Goal: Obtain resource: Download file/media

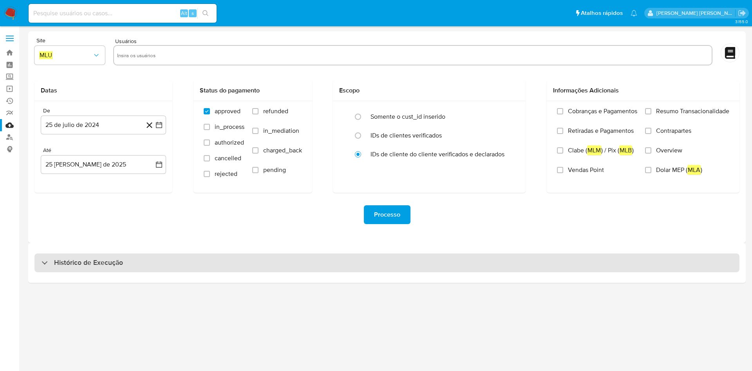
click at [225, 265] on div "Histórico de Execução" at bounding box center [386, 262] width 705 height 19
select select "10"
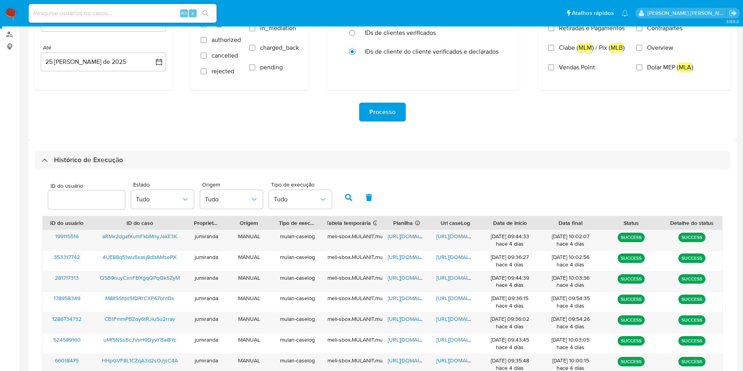
scroll to position [96, 0]
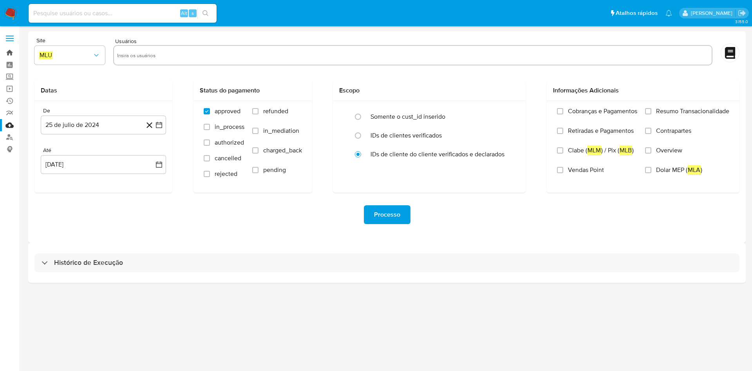
click at [7, 50] on link "Bandeja" at bounding box center [46, 53] width 93 height 12
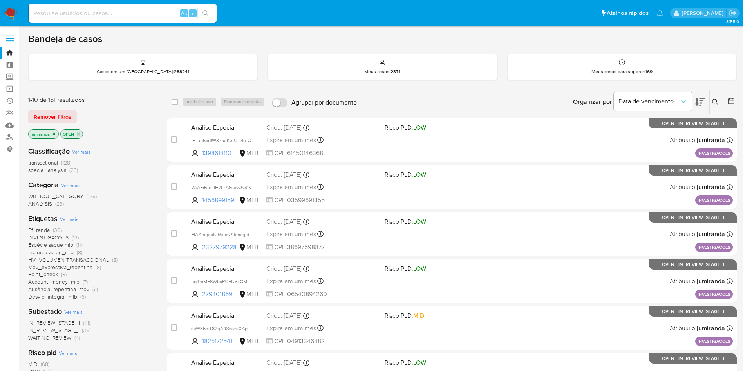
click at [72, 281] on span "Account_money_mlb" at bounding box center [53, 282] width 51 height 8
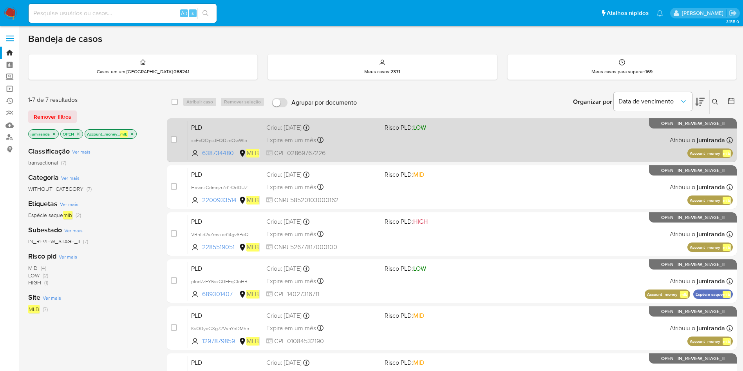
click at [404, 141] on div "PLD xcExQOpkJFQDzdQwWIoVYE58 638734480 MLB Risco PLD: LOW Criou: 12/08/2025 Cri…" at bounding box center [460, 140] width 545 height 40
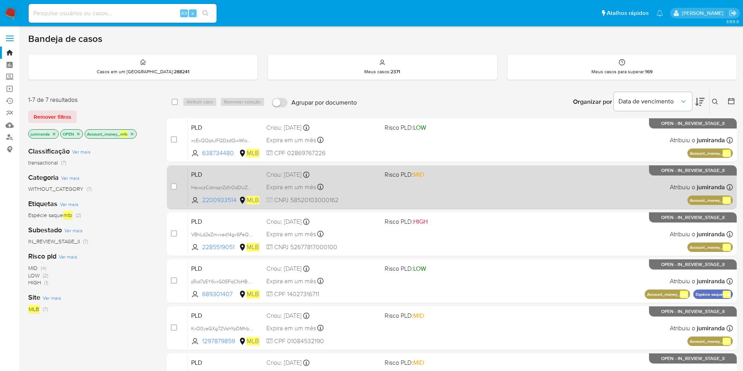
drag, startPoint x: 386, startPoint y: 184, endPoint x: 387, endPoint y: 208, distance: 23.5
click at [385, 185] on div "PLD HawczCdmqzrZd1rOdDUZDxzw 2200933514 MLB Risco PLD: MID Criou: 12/08/2025 Cr…" at bounding box center [460, 187] width 545 height 40
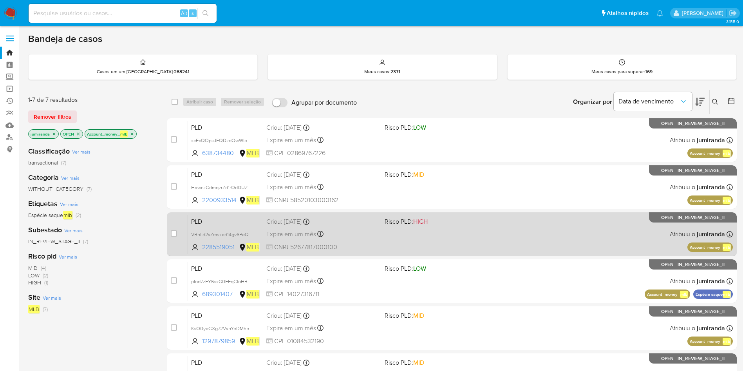
click at [381, 224] on div "PLD VBhLd2sZmvxed14gv6PeQ8SF 2285519051 MLB Risco PLD: HIGH Criou: 12/08/2025 C…" at bounding box center [460, 234] width 545 height 40
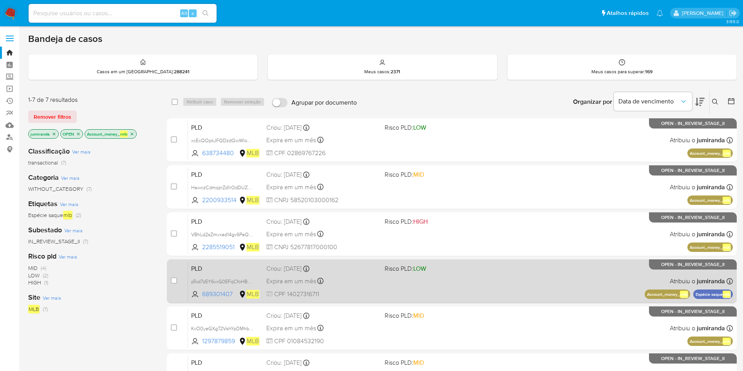
click at [352, 280] on div "Expira em um mês Expira em 26/09/2025 00:15:13" at bounding box center [322, 281] width 112 height 11
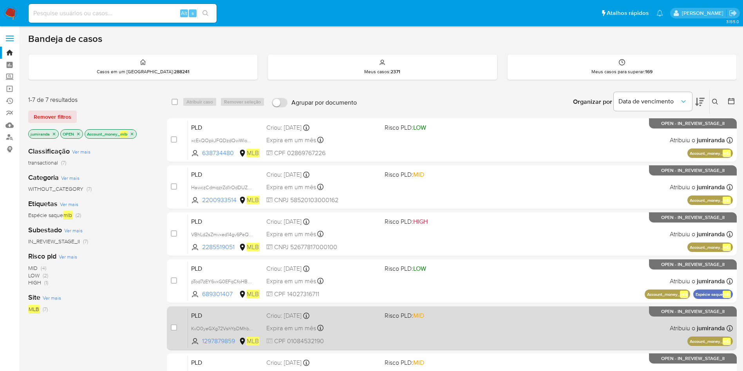
drag, startPoint x: 358, startPoint y: 320, endPoint x: 362, endPoint y: 325, distance: 6.7
click at [358, 320] on div "PLD KvO0yeGXg72VshYpDMhbuuHw 1297879859 MLB Risco PLD: MID Criou: 12/08/2025 Cr…" at bounding box center [460, 328] width 545 height 40
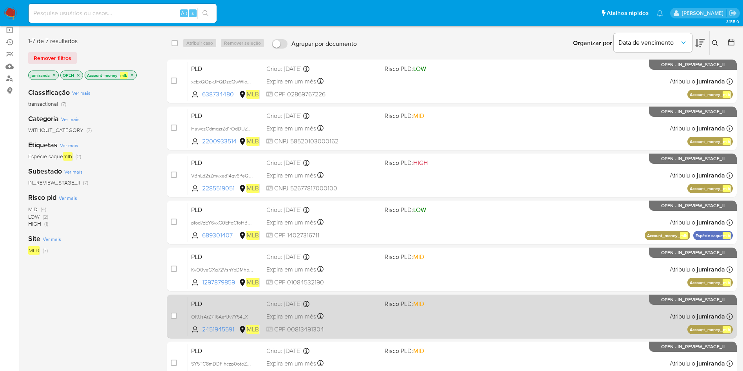
click at [361, 316] on div "Expira em um mês Expira em 26/09/2025 00:10:21" at bounding box center [322, 316] width 112 height 11
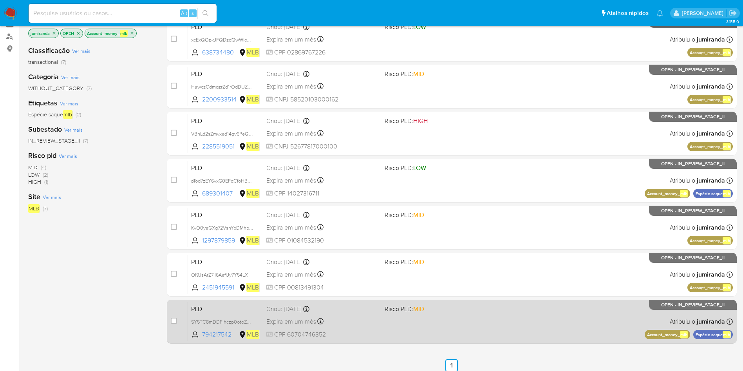
scroll to position [107, 0]
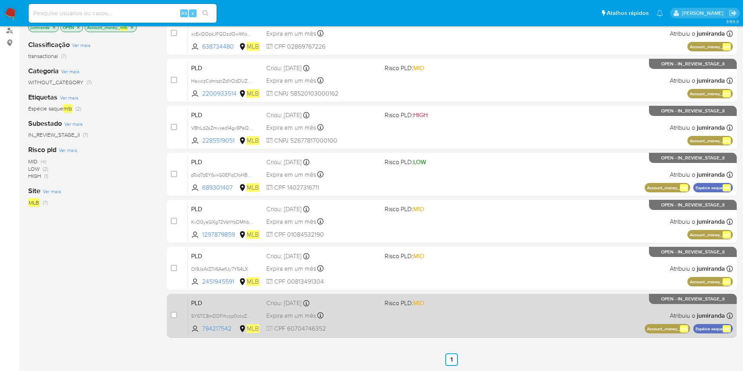
click at [365, 304] on div "Criou: 12/08/2025 Criou: 12/08/2025 00:05:45" at bounding box center [322, 303] width 112 height 9
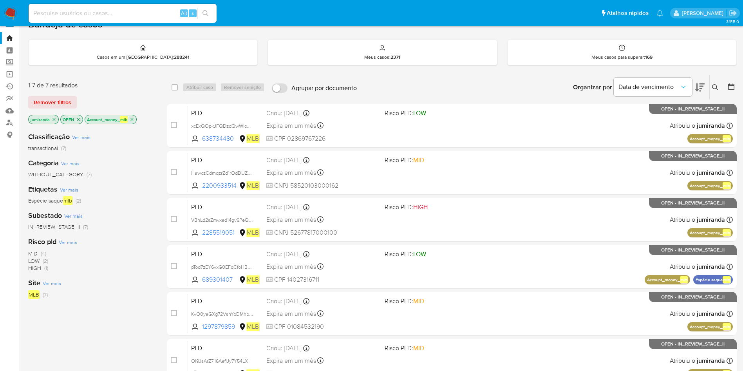
scroll to position [0, 0]
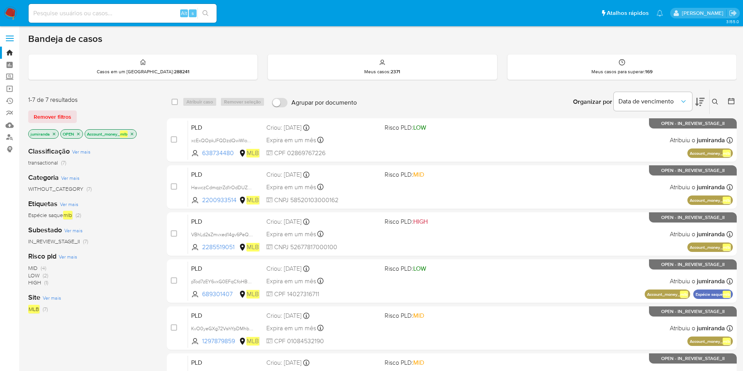
click at [136, 131] on p "Account_money_ mlb" at bounding box center [110, 134] width 51 height 9
click at [134, 134] on icon "close-filter" at bounding box center [132, 133] width 3 height 3
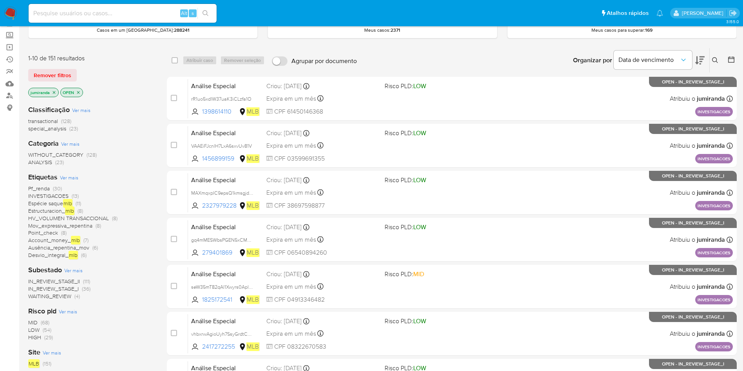
scroll to position [59, 0]
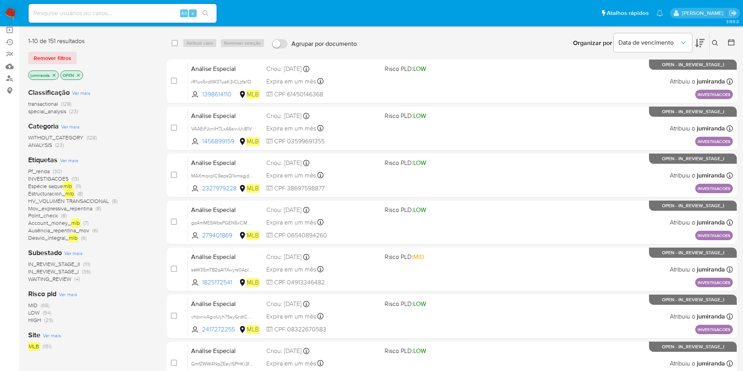
click at [40, 170] on span "Pf_renda" at bounding box center [39, 171] width 22 height 8
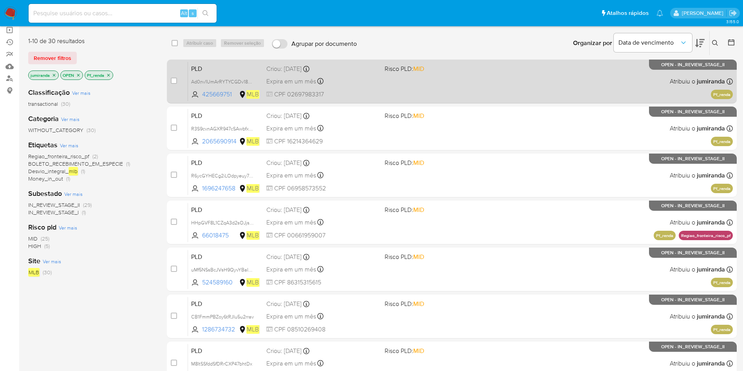
click at [400, 81] on div "PLD Ad0nv1UmArRYTYCGDv18NX14 425669751 MLB Risco PLD: MID Criou: 12/08/2025 Cri…" at bounding box center [460, 81] width 545 height 40
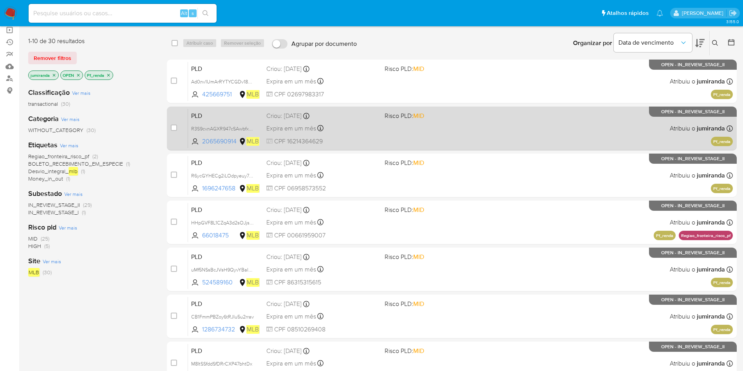
click at [393, 130] on div "PLD R3S9cvnAGXR947cSAwbfxaz3 2065690914 MLB Risco PLD: MID Criou: 12/08/2025 Cr…" at bounding box center [460, 128] width 545 height 40
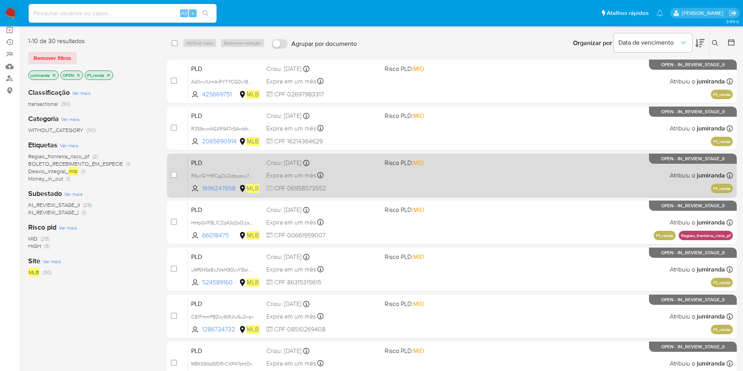
click at [379, 179] on div "PLD R6ycGYHECg2iLOdpyeuy74kw 1696247658 MLB Risco PLD: MID Criou: 12/08/2025 Cr…" at bounding box center [460, 175] width 545 height 40
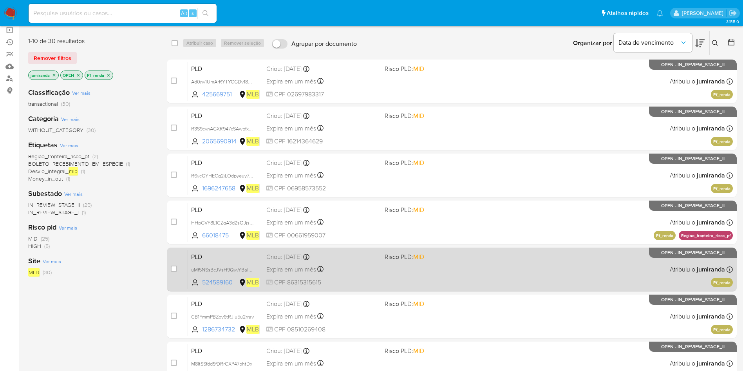
drag, startPoint x: 384, startPoint y: 228, endPoint x: 387, endPoint y: 258, distance: 31.1
click at [384, 227] on div "PLD HHpGVF8L1CZqA3d2sOJjsC4A 66018475 MLB Risco PLD: MID Criou: 12/08/2025 Crio…" at bounding box center [460, 222] width 545 height 40
click at [378, 283] on div "PLD uMf5NSsBcJVsH9QyvYBaI8Yc 524589160 MLB Risco PLD: MID Criou: 12/08/2025 Cri…" at bounding box center [460, 269] width 545 height 40
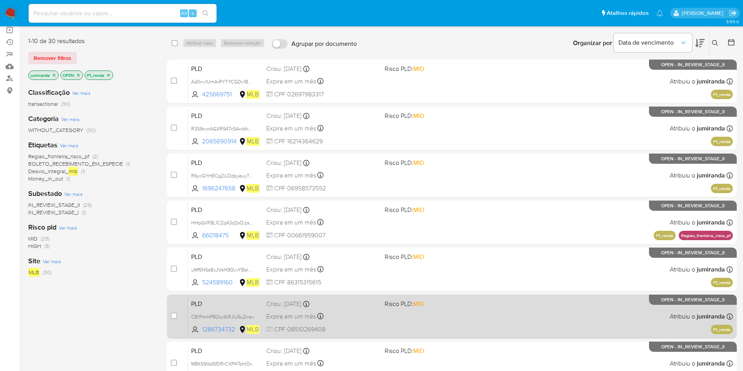
click at [374, 305] on div "Criou: 12/08/2025 Criou: 12/08/2025 00:25:26" at bounding box center [322, 304] width 112 height 9
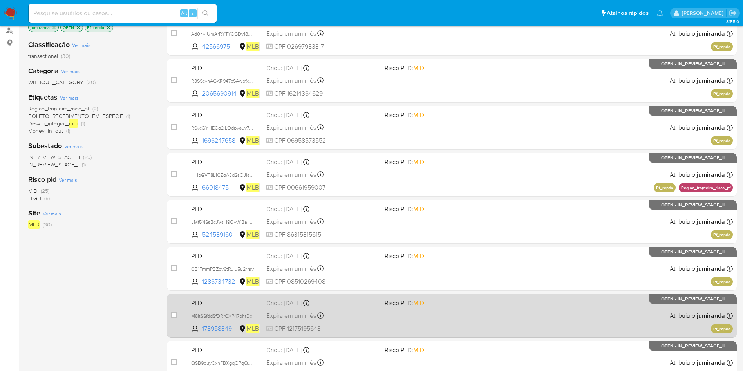
scroll to position [117, 0]
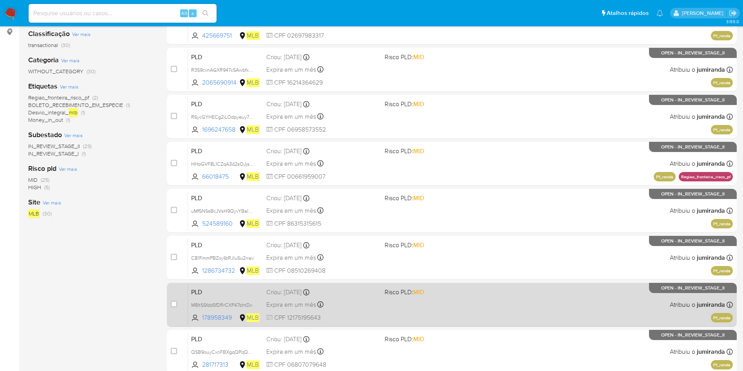
click at [378, 293] on div "PLD M8ItSSfddSfDRrCXP47bhtDx 178958349 MLB Risco PLD: MID Criou: 12/08/2025 Cri…" at bounding box center [460, 305] width 545 height 40
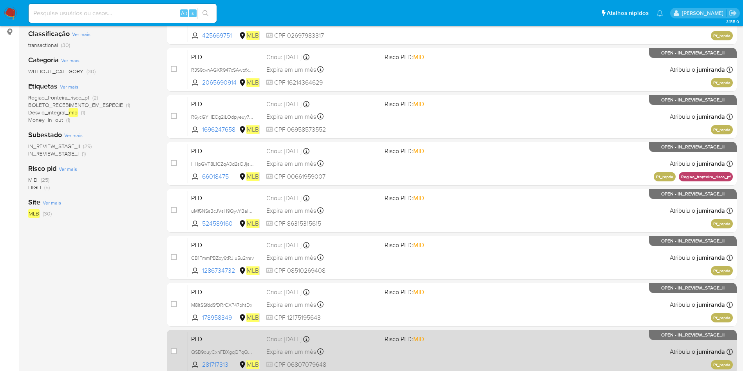
click at [374, 338] on div "Criou: 12/08/2025 Criou: 12/08/2025 00:25:07" at bounding box center [322, 339] width 112 height 9
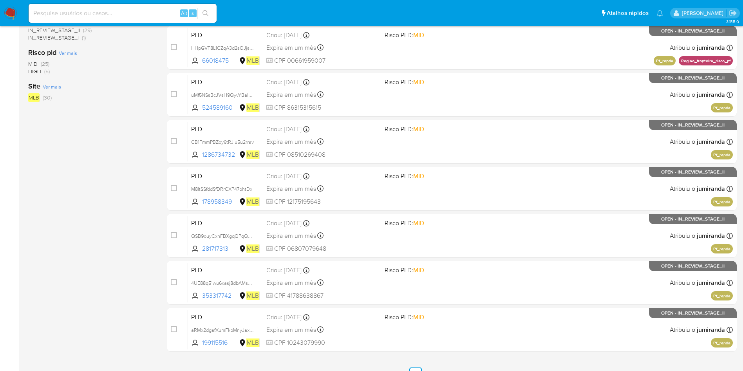
scroll to position [235, 0]
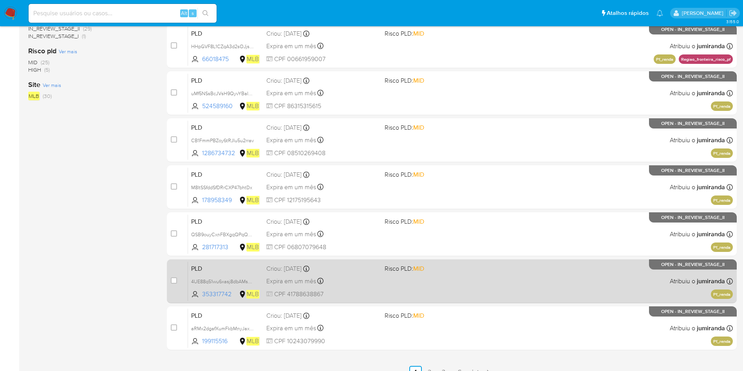
click at [385, 289] on div "PLD 4UE88q51wu6xasj8dbAMsePX 353317742 MLB Risco PLD: MID Criou: 12/08/2025 Cri…" at bounding box center [460, 281] width 545 height 40
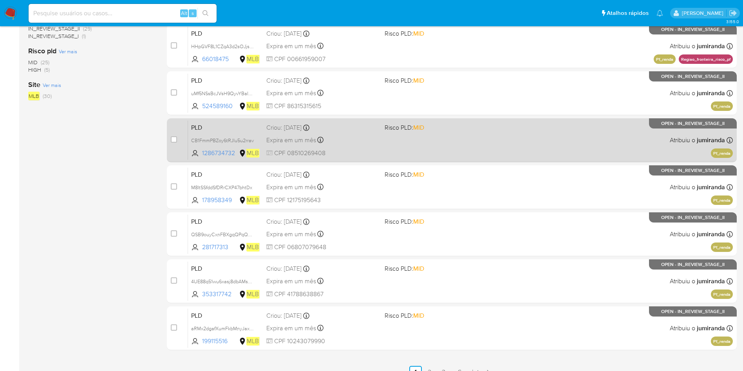
click at [377, 317] on div "Criou: 12/08/2025 Criou: 12/08/2025 00:18:10" at bounding box center [322, 315] width 112 height 9
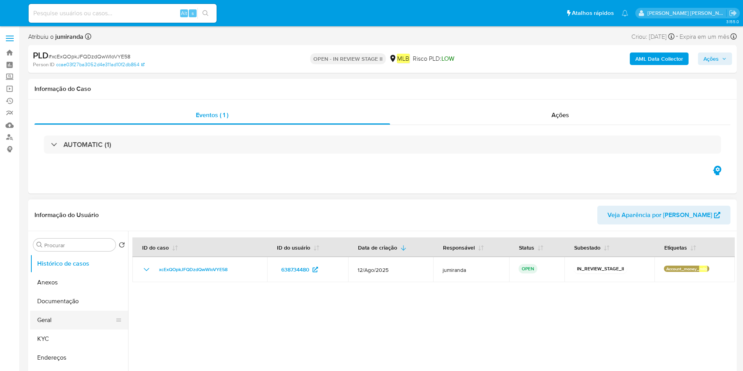
select select "10"
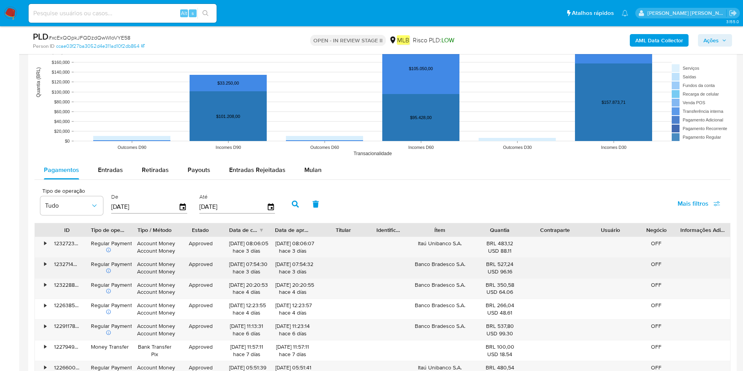
scroll to position [822, 0]
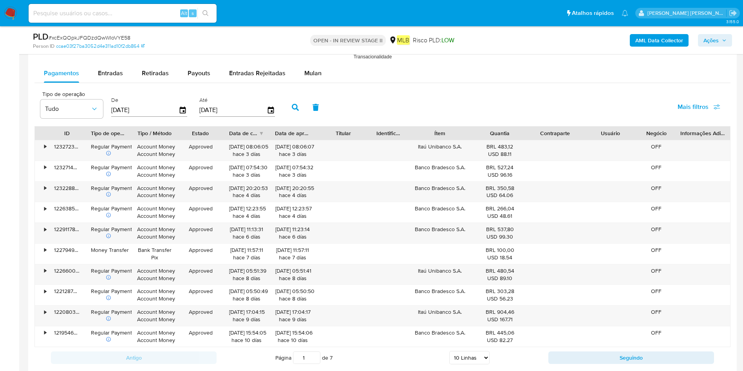
drag, startPoint x: 320, startPoint y: 76, endPoint x: 313, endPoint y: 83, distance: 9.4
click at [320, 75] on button "Mulan" at bounding box center [313, 73] width 36 height 19
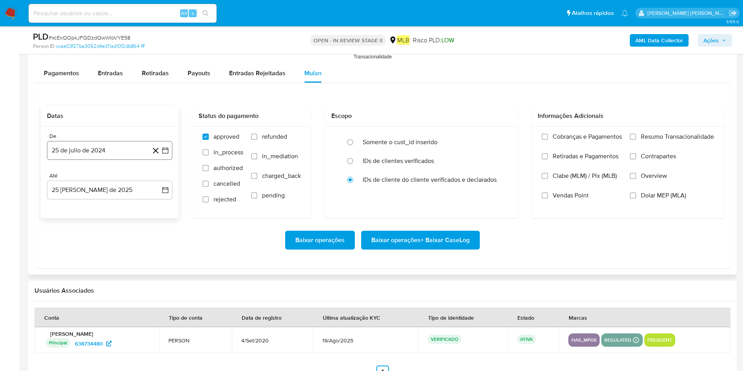
click at [108, 148] on button "25 de julio de 2024" at bounding box center [109, 150] width 125 height 19
click at [105, 179] on span "julio 2024" at bounding box center [105, 179] width 29 height 8
click at [161, 180] on icon "Año siguiente" at bounding box center [156, 178] width 9 height 9
click at [77, 247] on span "[DATE]" at bounding box center [75, 251] width 17 height 6
click at [70, 210] on tr "1 2 3 4 5 6" at bounding box center [109, 207] width 107 height 13
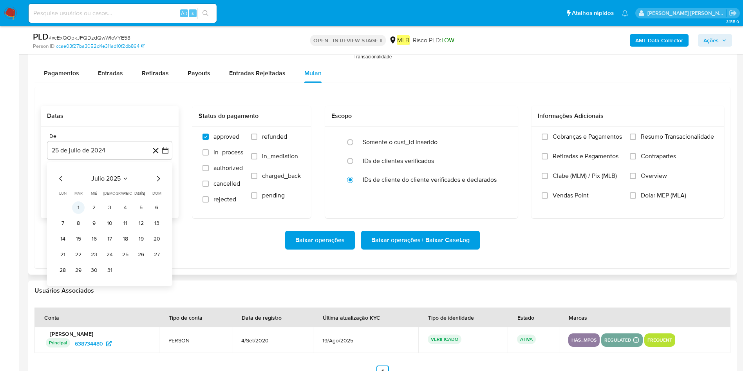
click at [78, 208] on button "1" at bounding box center [78, 207] width 13 height 13
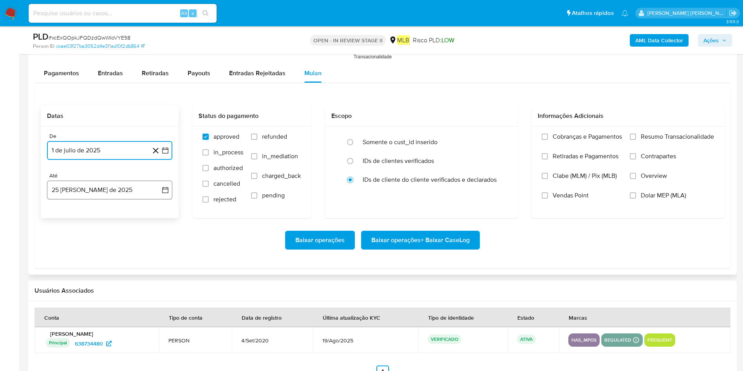
click at [88, 192] on button "25 [PERSON_NAME] de 2025" at bounding box center [109, 190] width 125 height 19
drag, startPoint x: 155, startPoint y: 294, endPoint x: 246, endPoint y: 249, distance: 100.5
click at [155, 247] on button "24" at bounding box center [156, 294] width 13 height 13
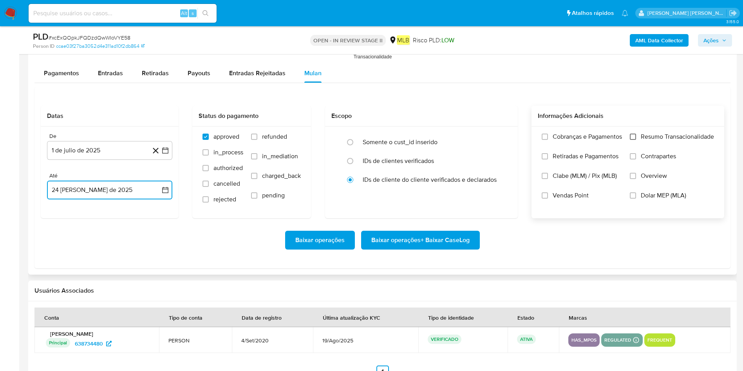
click at [501, 139] on input "Resumo Transacionalidade" at bounding box center [633, 137] width 6 height 6
click at [451, 243] on span "Baixar operações + Baixar CaseLog" at bounding box center [420, 239] width 98 height 17
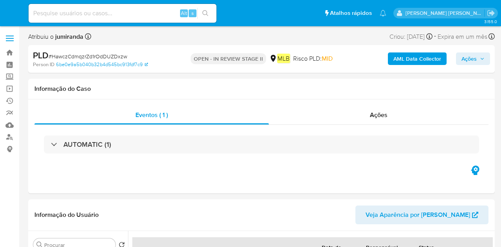
select select "10"
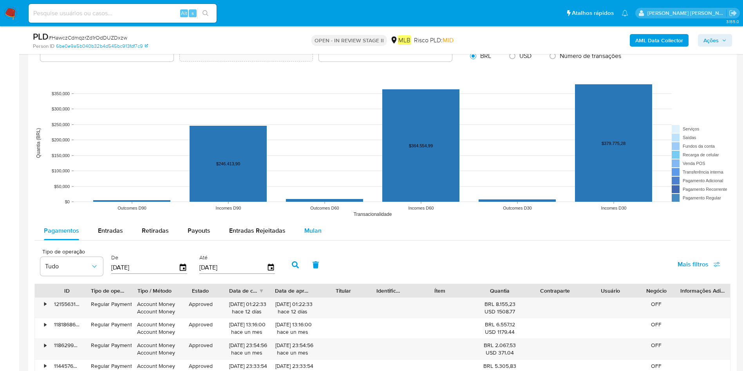
click at [314, 228] on span "Mulan" at bounding box center [312, 230] width 17 height 9
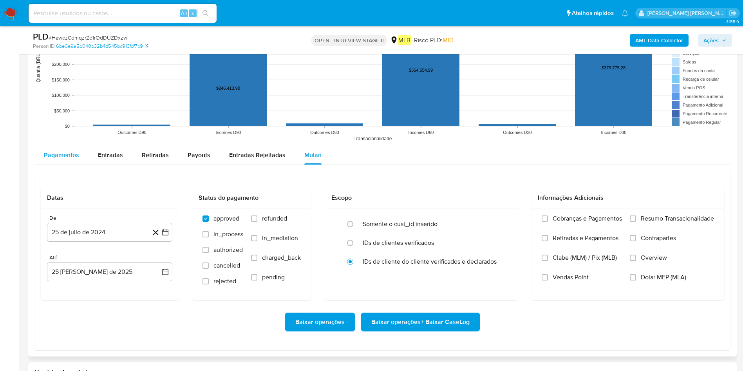
scroll to position [822, 0]
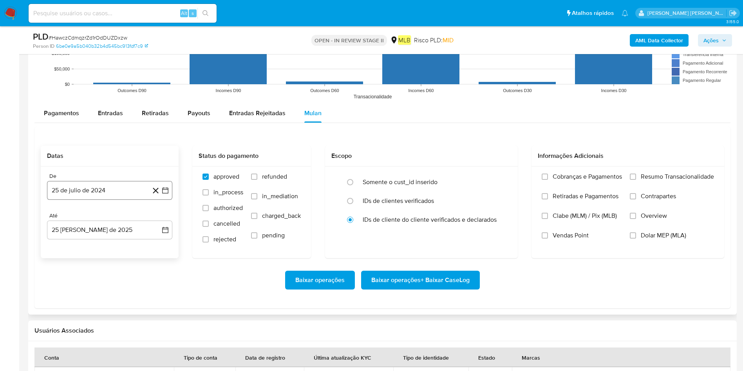
click at [62, 197] on button "25 de julio de 2024" at bounding box center [109, 190] width 125 height 19
click at [104, 220] on span "julio 2024" at bounding box center [105, 219] width 29 height 8
click at [160, 216] on icon "Año siguiente" at bounding box center [156, 218] width 9 height 9
click at [74, 247] on span "[DATE]" at bounding box center [75, 291] width 17 height 6
click at [79, 247] on button "1" at bounding box center [78, 247] width 13 height 13
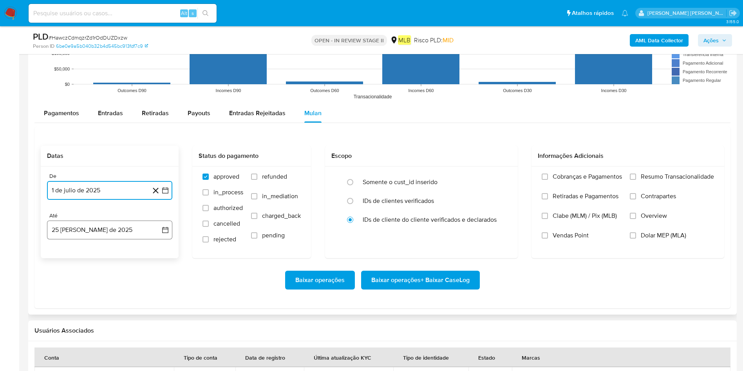
click at [92, 228] on button "25 [PERSON_NAME] de 2025" at bounding box center [109, 229] width 125 height 19
click at [159, 247] on button "24" at bounding box center [156, 334] width 13 height 13
click at [501, 173] on span "Resumo Transacionalidade" at bounding box center [677, 177] width 73 height 8
click at [501, 173] on input "Resumo Transacionalidade" at bounding box center [633, 176] width 6 height 6
click at [451, 247] on span "Baixar operações + Baixar CaseLog" at bounding box center [420, 279] width 98 height 17
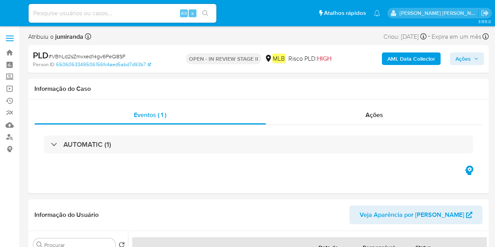
select select "10"
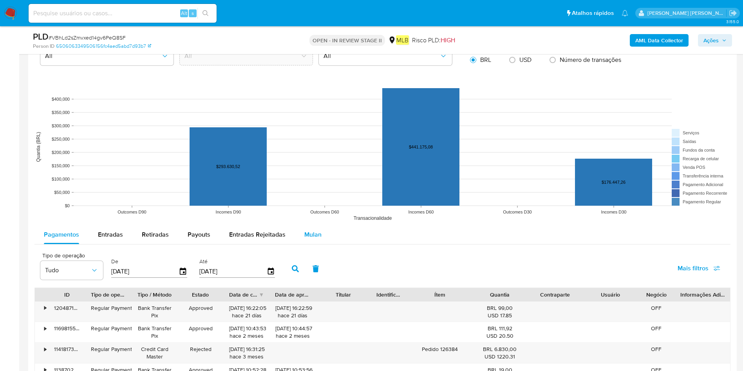
click at [307, 229] on div "Mulan" at bounding box center [312, 234] width 17 height 19
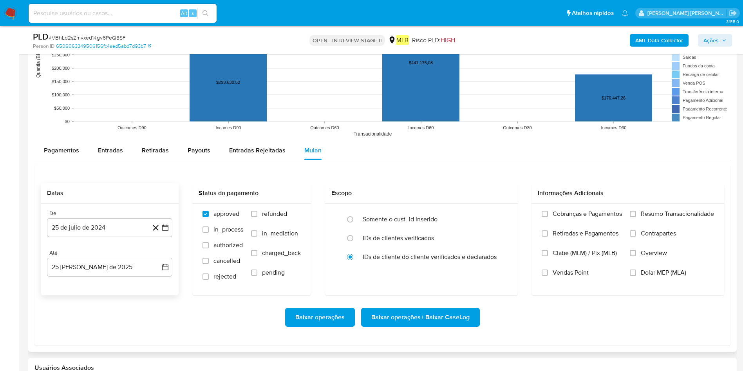
scroll to position [818, 0]
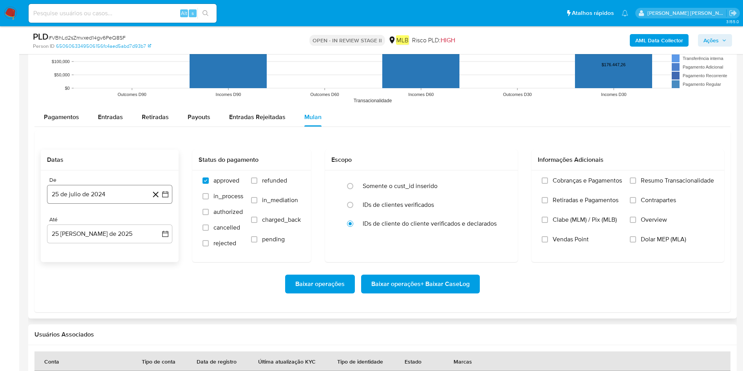
click at [90, 200] on button "25 de julio de 2024" at bounding box center [109, 194] width 125 height 19
click at [103, 219] on span "julio 2024" at bounding box center [105, 223] width 29 height 8
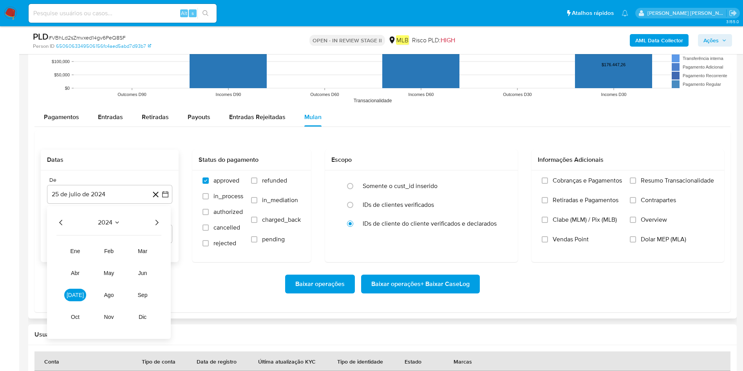
click at [164, 221] on div "2024 2024 ene feb mar abr may jun [DATE] ago sep oct nov dic" at bounding box center [109, 272] width 124 height 133
click at [154, 223] on icon "Año siguiente" at bounding box center [156, 222] width 9 height 9
click at [76, 247] on span "[DATE]" at bounding box center [75, 295] width 17 height 6
click at [71, 247] on tr "1 2 3 4 5 6" at bounding box center [109, 251] width 107 height 13
click at [79, 247] on button "1" at bounding box center [78, 251] width 13 height 13
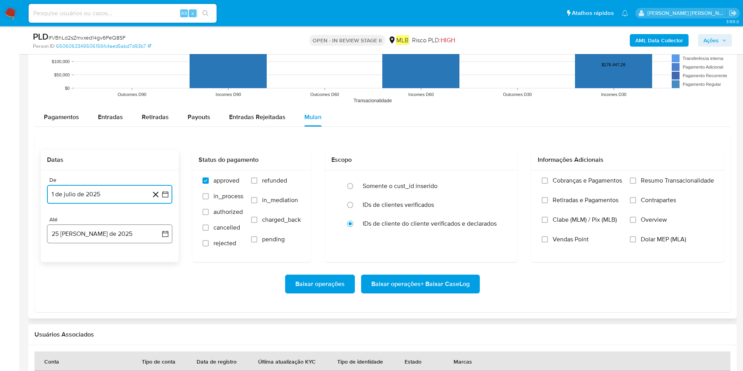
click at [99, 233] on button "25 [PERSON_NAME] de 2025" at bounding box center [109, 233] width 125 height 19
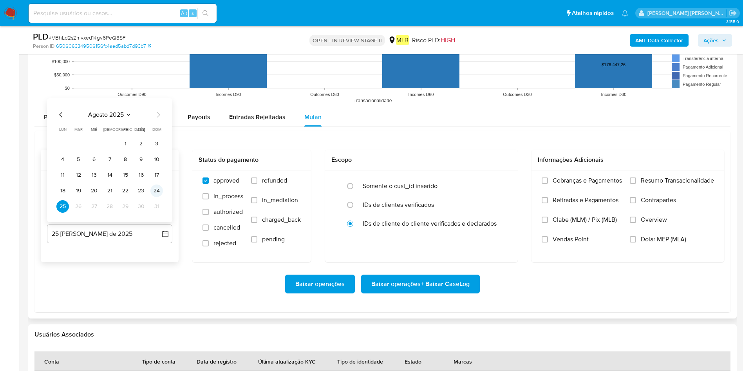
click at [155, 188] on button "24" at bounding box center [156, 190] width 13 height 13
click at [495, 179] on span "Resumo Transacionalidade" at bounding box center [677, 181] width 73 height 8
click at [495, 179] on input "Resumo Transacionalidade" at bounding box center [633, 180] width 6 height 6
click at [447, 247] on span "Baixar operações + Baixar CaseLog" at bounding box center [420, 283] width 98 height 17
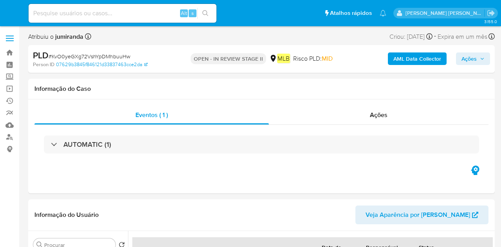
select select "10"
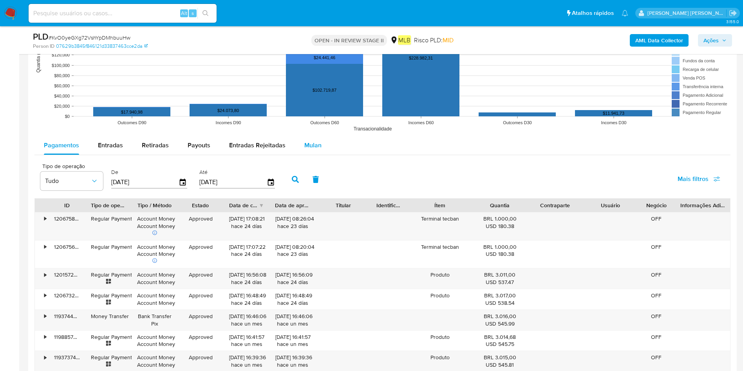
click at [311, 147] on span "Mulan" at bounding box center [312, 145] width 17 height 9
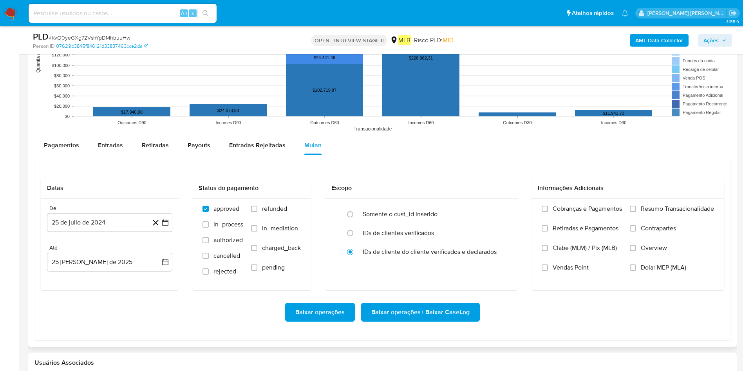
scroll to position [881, 0]
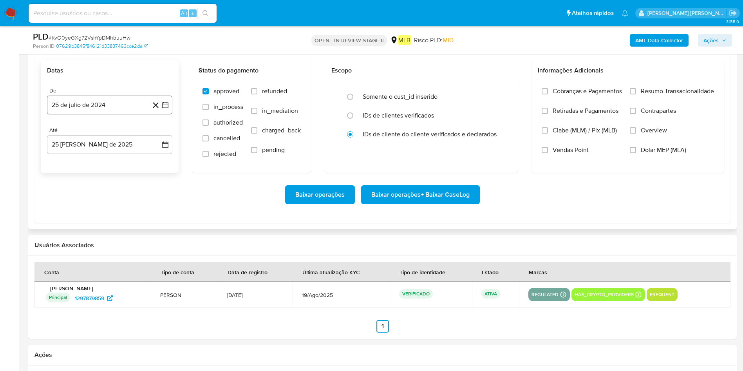
click at [114, 112] on button "25 de julio de 2024" at bounding box center [109, 105] width 125 height 19
click at [109, 135] on span "julio 2024" at bounding box center [105, 133] width 29 height 8
click at [161, 129] on icon "Año siguiente" at bounding box center [156, 132] width 9 height 9
click at [67, 206] on button "[DATE]" at bounding box center [75, 205] width 22 height 13
drag, startPoint x: 83, startPoint y: 164, endPoint x: 92, endPoint y: 158, distance: 11.6
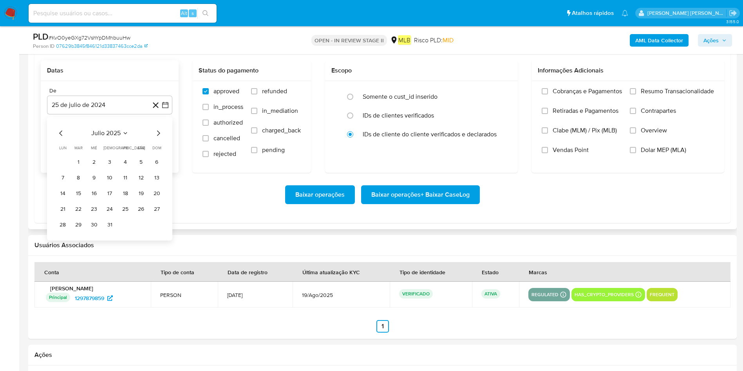
click at [82, 164] on button "1" at bounding box center [78, 162] width 13 height 13
click at [94, 154] on div "De 1 de julio de 2025 1-07-2025 Até 25 de agosto de 2025 25-08-2025" at bounding box center [110, 127] width 138 height 92
click at [99, 148] on button "25 [PERSON_NAME] de 2025" at bounding box center [109, 144] width 125 height 19
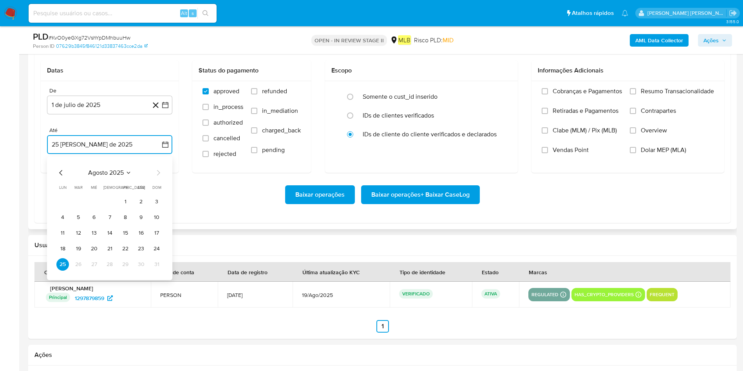
drag, startPoint x: 154, startPoint y: 250, endPoint x: 221, endPoint y: 215, distance: 75.9
click at [154, 247] on button "24" at bounding box center [156, 248] width 13 height 13
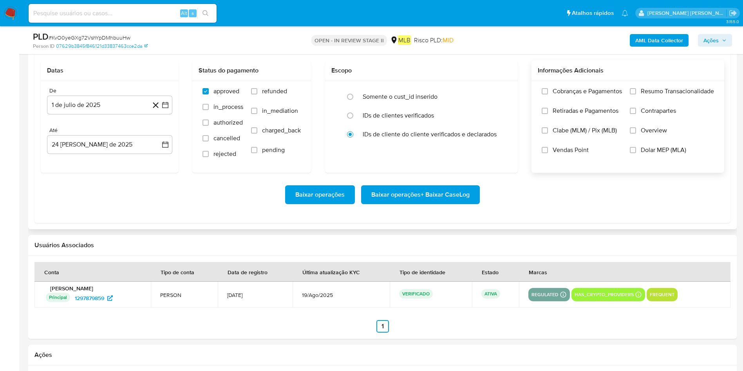
click at [501, 89] on span "Resumo Transacionalidade" at bounding box center [677, 91] width 73 height 8
click at [501, 89] on input "Resumo Transacionalidade" at bounding box center [633, 91] width 6 height 6
click at [433, 193] on span "Baixar operações + Baixar CaseLog" at bounding box center [420, 194] width 98 height 17
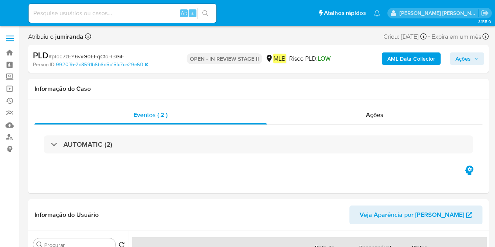
select select "10"
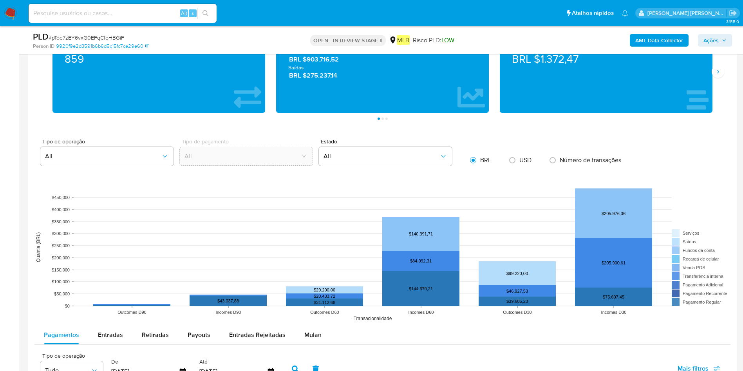
scroll to position [764, 0]
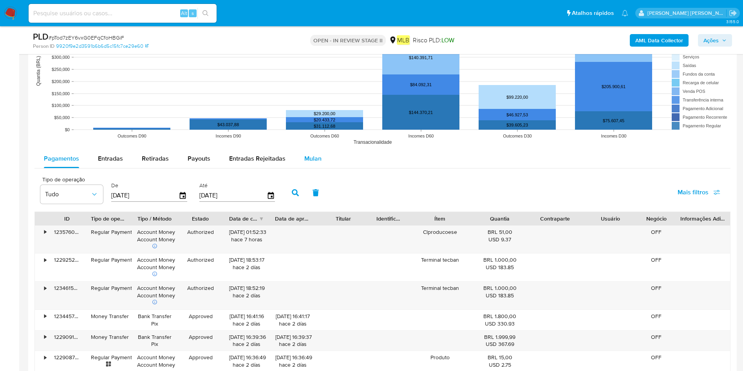
click at [305, 154] on span "Mulan" at bounding box center [312, 158] width 17 height 9
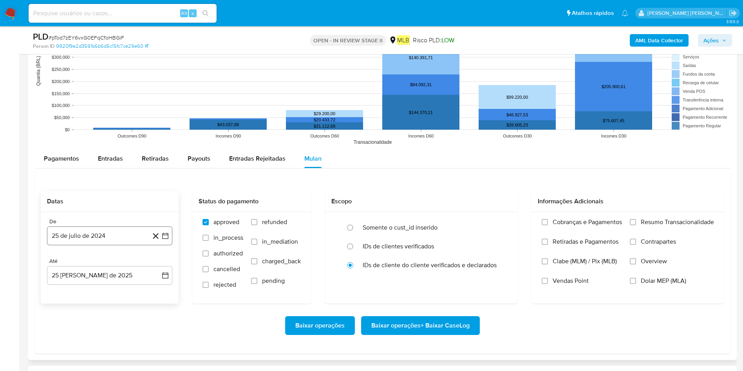
click at [101, 230] on button "25 de julio de 2024" at bounding box center [109, 235] width 125 height 19
click at [110, 115] on span "julio 2024" at bounding box center [105, 117] width 29 height 8
click at [154, 112] on div "2024 2024 ene feb mar abr may jun jul ago sep oct nov dic" at bounding box center [109, 157] width 124 height 133
click at [156, 109] on icon "Año siguiente" at bounding box center [156, 107] width 9 height 9
click at [80, 181] on button "[DATE]" at bounding box center [75, 180] width 22 height 13
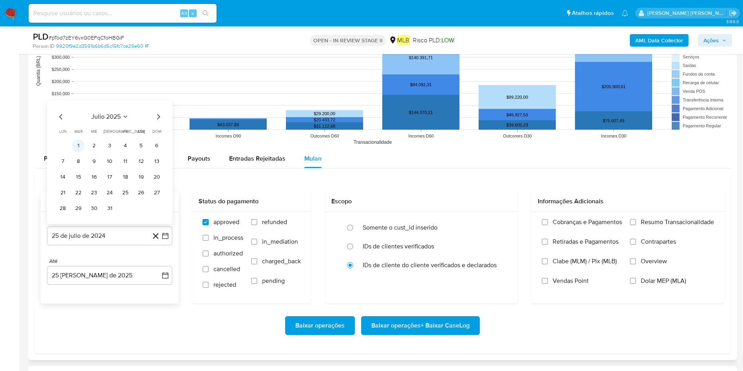
click at [81, 140] on button "1" at bounding box center [78, 145] width 13 height 13
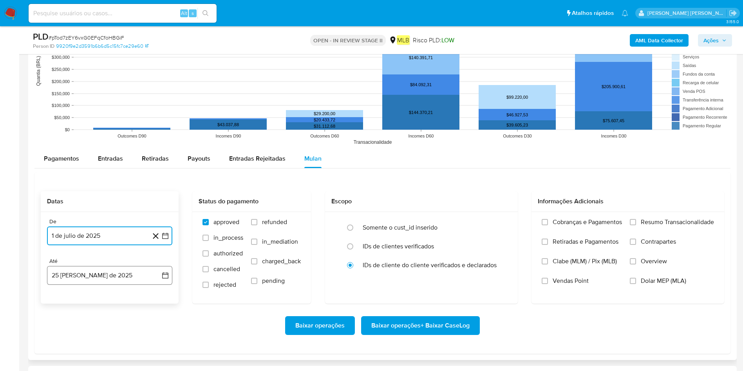
click at [100, 247] on button "25 [PERSON_NAME] de 2025" at bounding box center [109, 275] width 125 height 19
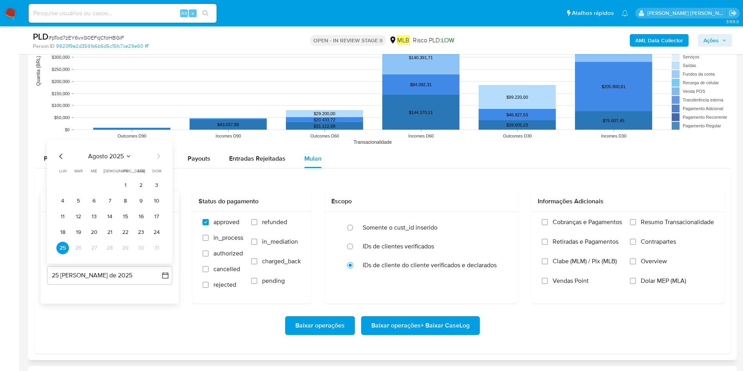
drag, startPoint x: 152, startPoint y: 236, endPoint x: 169, endPoint y: 237, distance: 17.2
click at [152, 236] on td "24" at bounding box center [156, 232] width 13 height 13
click at [153, 228] on button "24" at bounding box center [156, 232] width 13 height 13
click at [495, 220] on span "Resumo Transacionalidade" at bounding box center [677, 222] width 73 height 8
click at [495, 220] on input "Resumo Transacionalidade" at bounding box center [633, 222] width 6 height 6
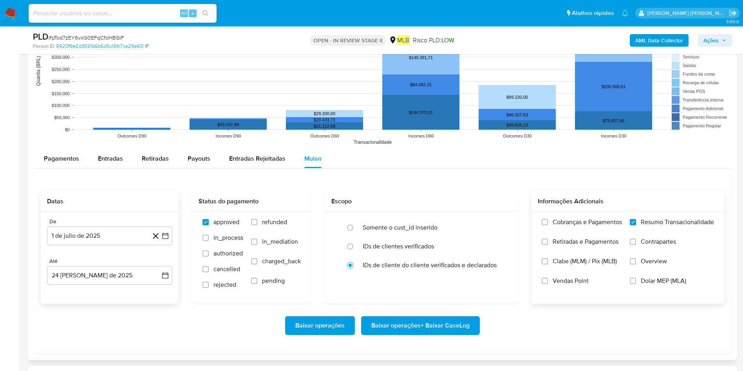
click at [441, 247] on span "Baixar operações + Baixar CaseLog" at bounding box center [420, 325] width 98 height 17
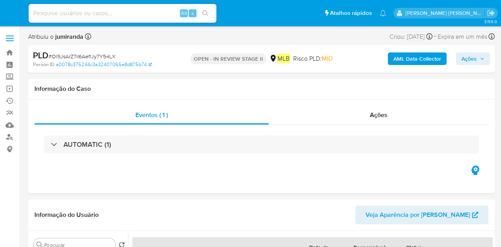
select select "10"
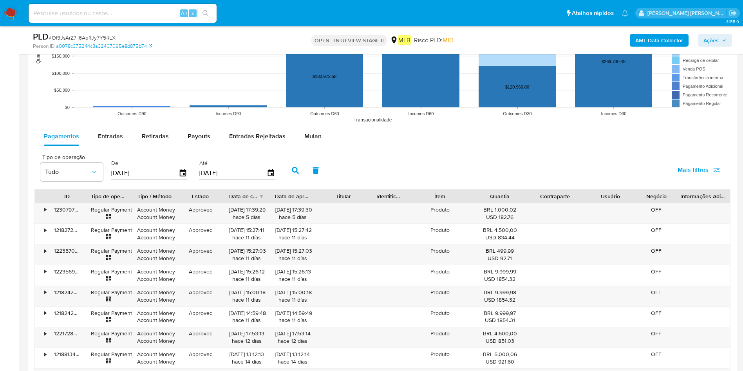
scroll to position [881, 0]
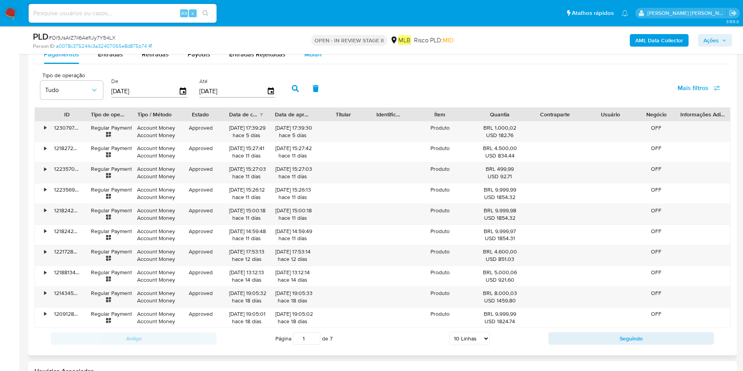
click at [311, 55] on span "Mulan" at bounding box center [312, 54] width 17 height 9
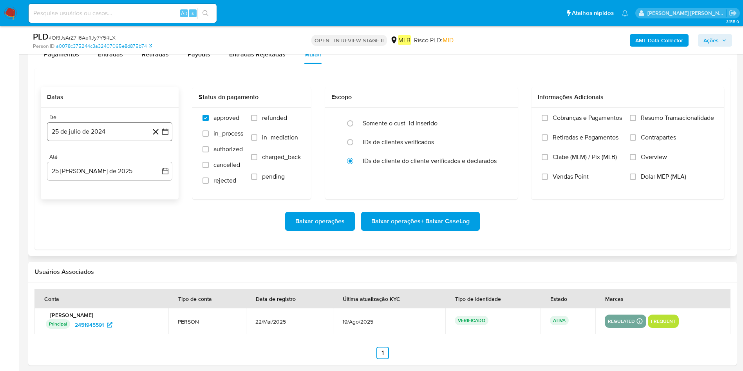
click at [101, 129] on button "25 de julio de 2024" at bounding box center [109, 131] width 125 height 19
click at [92, 157] on span "julio 2024" at bounding box center [105, 160] width 29 height 8
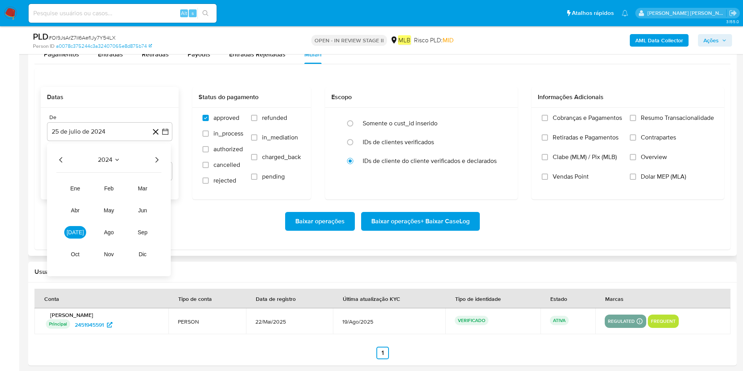
click at [155, 157] on icon "Año siguiente" at bounding box center [156, 159] width 9 height 9
click at [80, 234] on button "[DATE]" at bounding box center [75, 232] width 22 height 13
click at [76, 191] on button "1" at bounding box center [78, 188] width 13 height 13
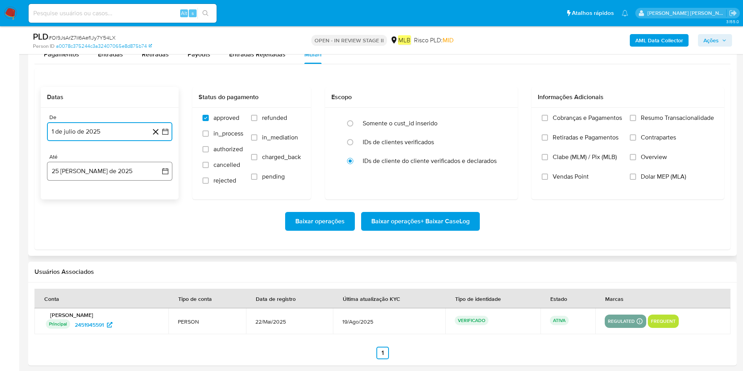
click at [93, 175] on button "25 [PERSON_NAME] de 2025" at bounding box center [109, 171] width 125 height 19
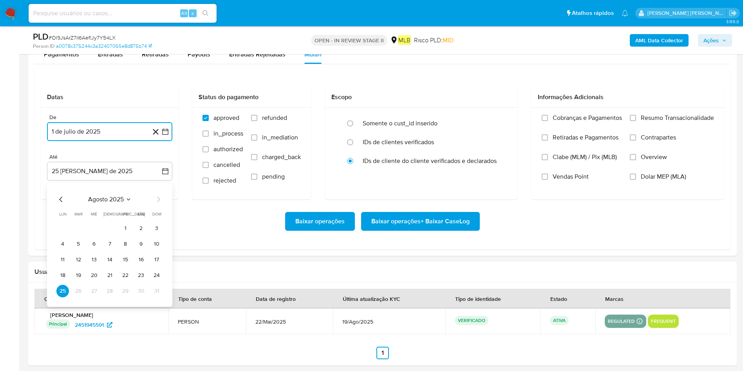
click at [158, 247] on button "24" at bounding box center [156, 275] width 13 height 13
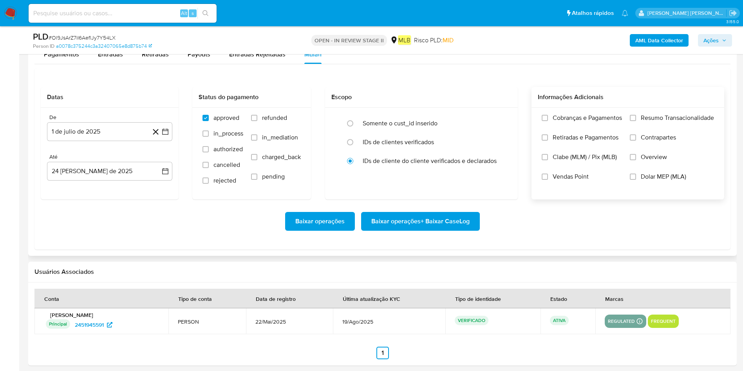
click at [501, 114] on span "Resumo Transacionalidade" at bounding box center [677, 118] width 73 height 8
click at [501, 115] on input "Resumo Transacionalidade" at bounding box center [633, 118] width 6 height 6
click at [451, 224] on span "Baixar operações + Baixar CaseLog" at bounding box center [420, 221] width 98 height 17
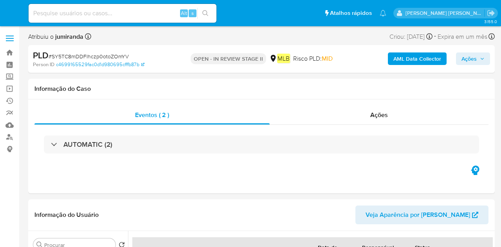
select select "10"
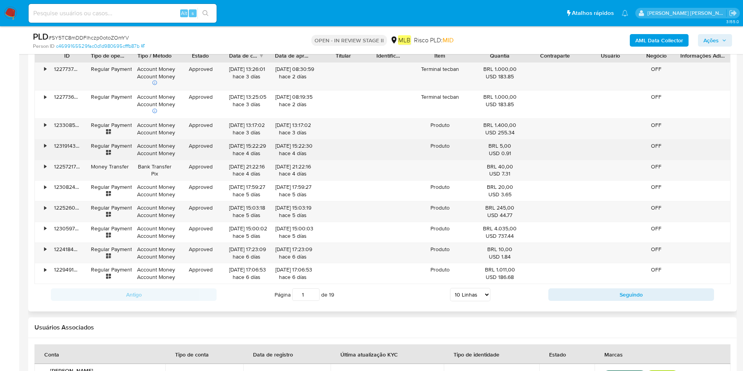
scroll to position [705, 0]
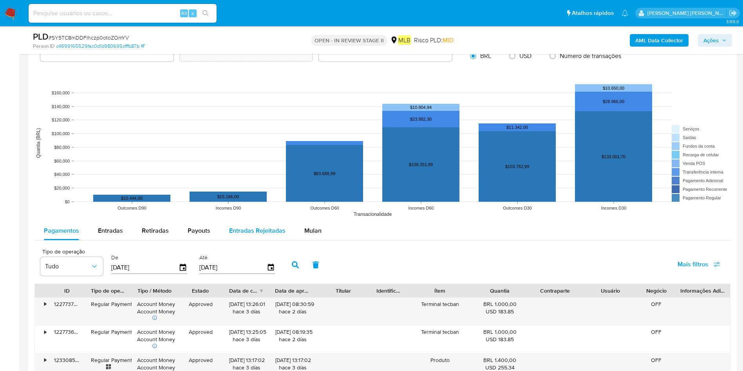
drag, startPoint x: 311, startPoint y: 227, endPoint x: 267, endPoint y: 222, distance: 44.9
click at [312, 227] on span "Mulan" at bounding box center [312, 230] width 17 height 9
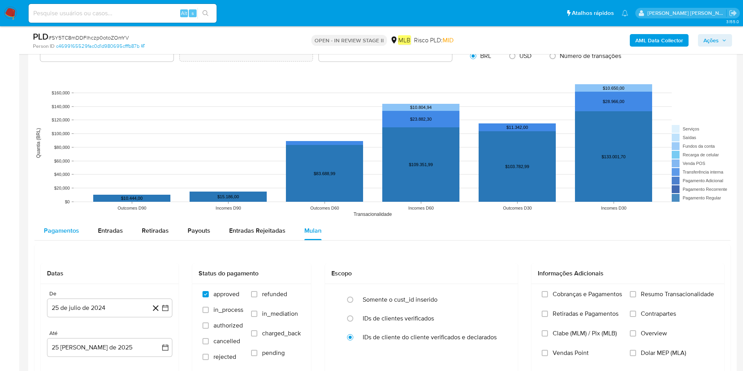
scroll to position [822, 0]
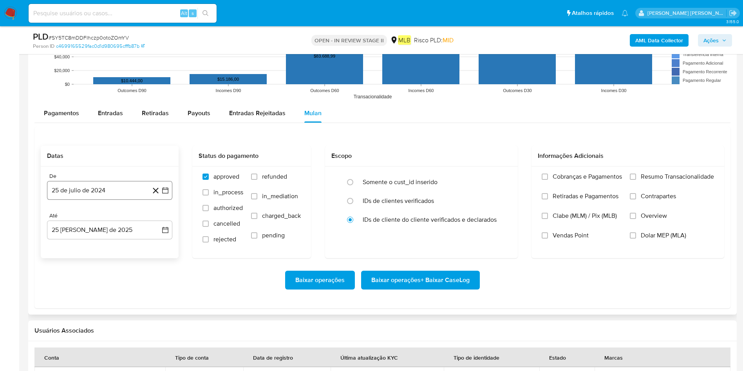
click at [81, 184] on button "25 de julio de 2024" at bounding box center [109, 190] width 125 height 19
click at [101, 216] on span "julio 2024" at bounding box center [105, 219] width 29 height 8
click at [156, 217] on icon "Año siguiente" at bounding box center [156, 218] width 9 height 9
click at [75, 247] on span "[DATE]" at bounding box center [75, 291] width 17 height 6
drag, startPoint x: 77, startPoint y: 246, endPoint x: 83, endPoint y: 247, distance: 6.2
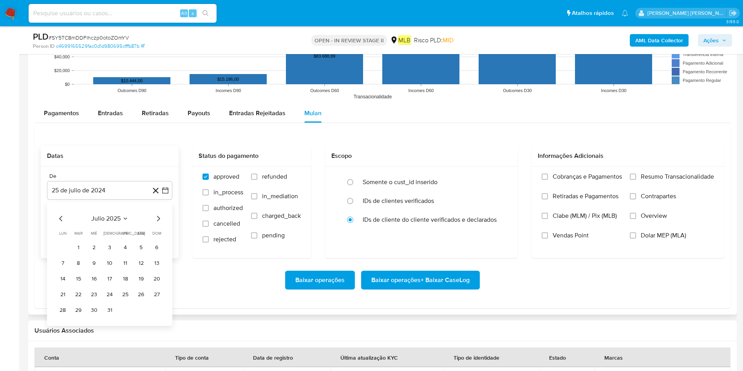
click at [77, 246] on button "1" at bounding box center [78, 247] width 13 height 13
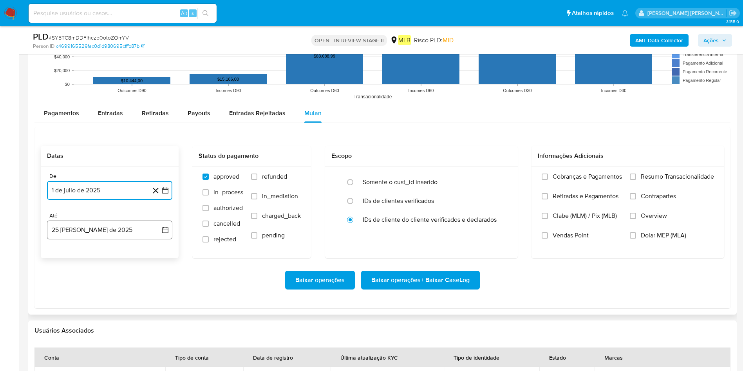
click at [118, 232] on button "[DATE]" at bounding box center [109, 229] width 125 height 19
click at [156, 247] on button "24" at bounding box center [156, 334] width 13 height 13
click at [501, 174] on span "Resumo Transacionalidade" at bounding box center [677, 177] width 73 height 8
click at [501, 174] on input "Resumo Transacionalidade" at bounding box center [633, 176] width 6 height 6
click at [460, 247] on span "Baixar operações + Baixar CaseLog" at bounding box center [420, 279] width 98 height 17
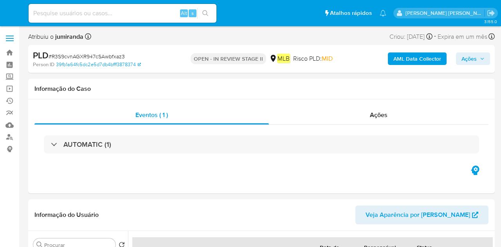
select select "10"
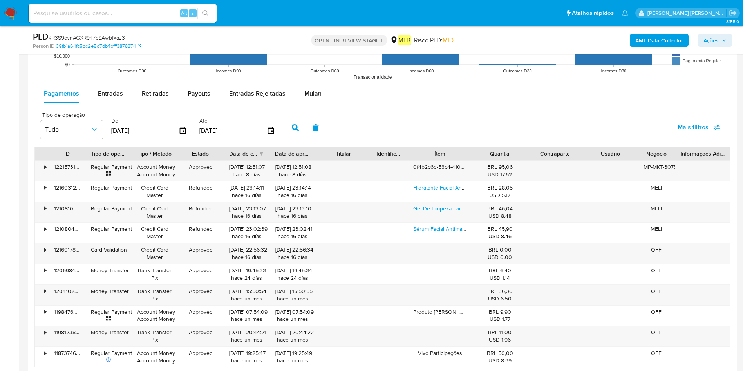
scroll to position [822, 0]
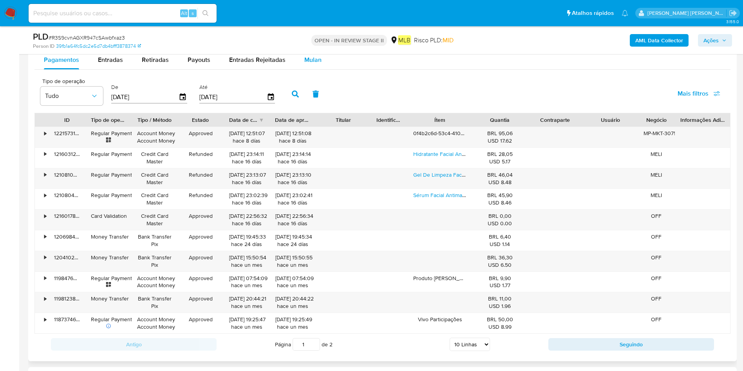
click at [312, 55] on span "Mulan" at bounding box center [312, 59] width 17 height 9
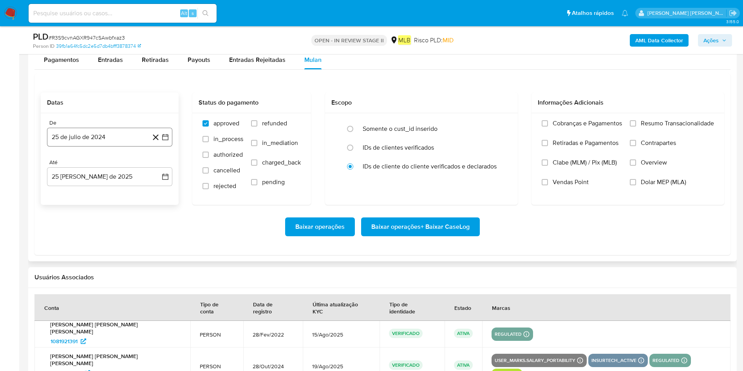
drag, startPoint x: 108, startPoint y: 134, endPoint x: 104, endPoint y: 144, distance: 10.0
click at [108, 134] on button "25 de julio de 2024" at bounding box center [109, 137] width 125 height 19
click at [99, 162] on span "julio 2024" at bounding box center [105, 165] width 29 height 8
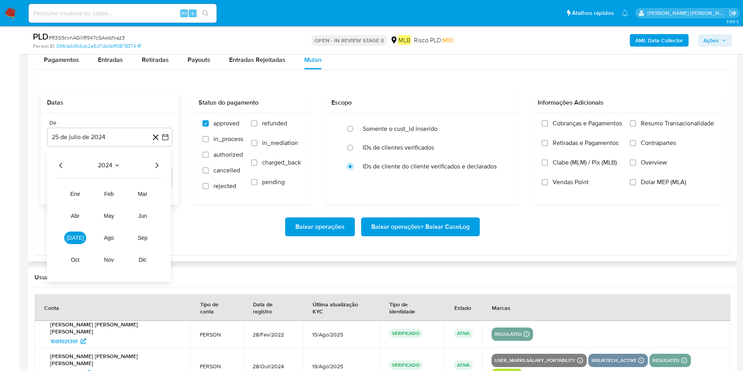
click at [157, 164] on icon "Año siguiente" at bounding box center [156, 165] width 9 height 9
click at [76, 238] on span "[DATE]" at bounding box center [75, 238] width 17 height 6
click at [81, 193] on button "1" at bounding box center [78, 194] width 13 height 13
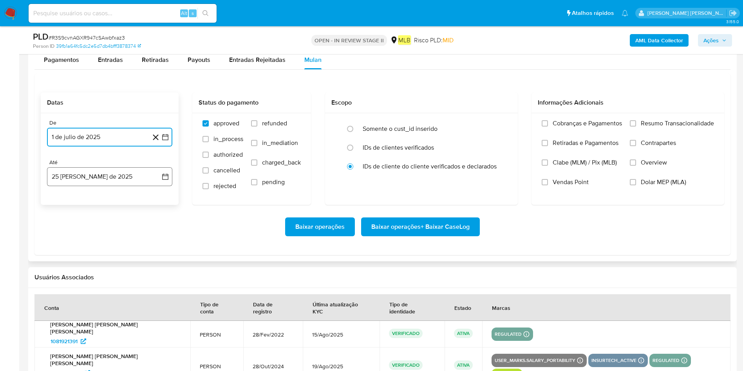
drag, startPoint x: 101, startPoint y: 177, endPoint x: 102, endPoint y: 181, distance: 4.5
click at [101, 176] on button "25 [PERSON_NAME] de 2025" at bounding box center [109, 176] width 125 height 19
drag, startPoint x: 159, startPoint y: 282, endPoint x: 245, endPoint y: 230, distance: 100.7
click at [159, 247] on button "24" at bounding box center [156, 281] width 13 height 13
click at [501, 123] on span "Resumo Transacionalidade" at bounding box center [677, 123] width 73 height 8
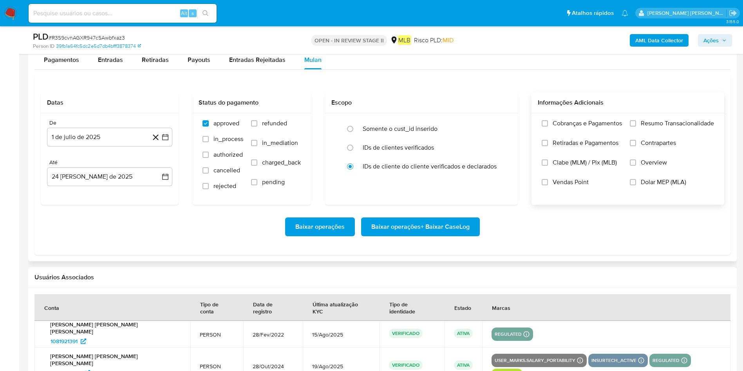
click at [501, 123] on input "Resumo Transacionalidade" at bounding box center [633, 123] width 6 height 6
click at [433, 222] on span "Baixar operações + Baixar CaseLog" at bounding box center [420, 226] width 98 height 17
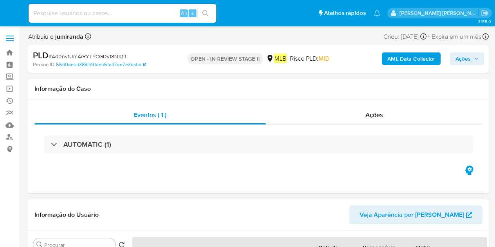
select select "10"
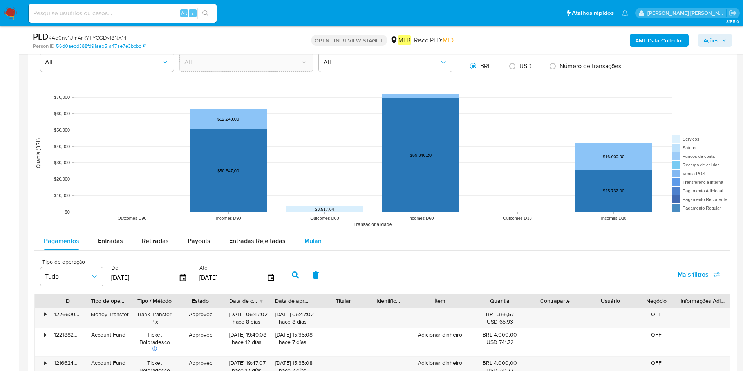
click at [311, 241] on span "Mulan" at bounding box center [312, 240] width 17 height 9
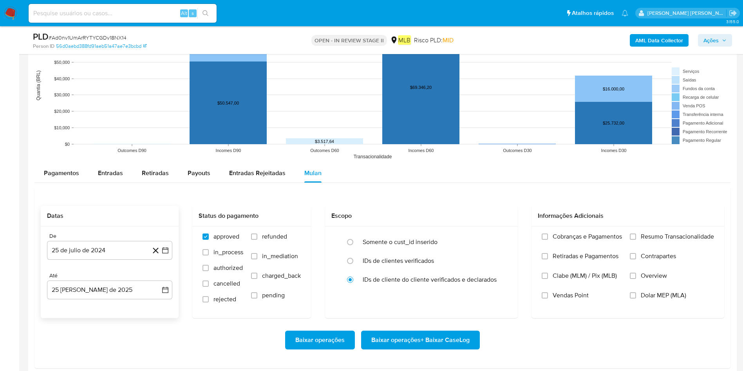
scroll to position [812, 0]
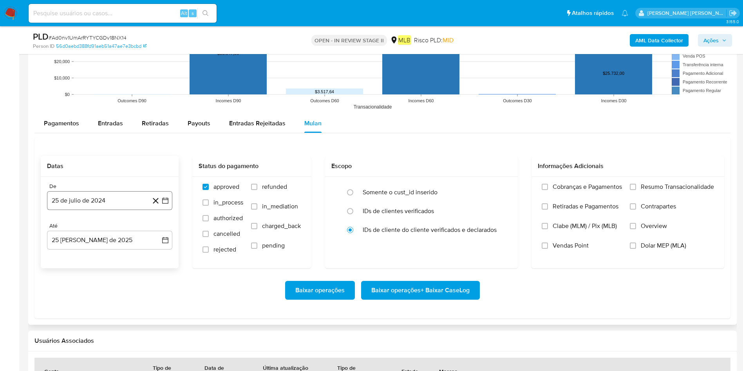
click at [110, 200] on button "25 de julio de 2024" at bounding box center [109, 200] width 125 height 19
click at [114, 232] on span "julio 2024" at bounding box center [105, 229] width 29 height 8
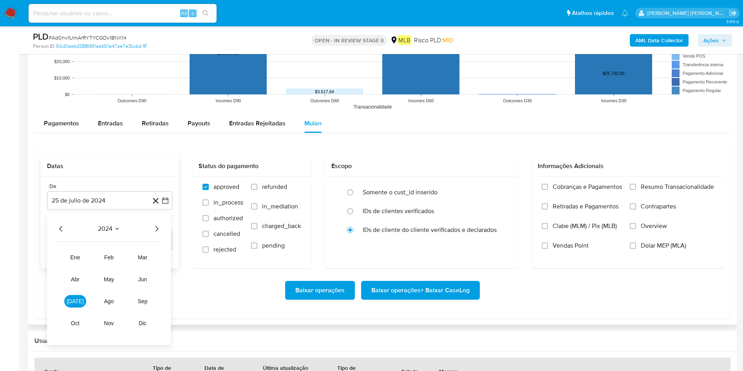
click at [162, 229] on div "2024 2024 ene feb mar abr may jun [DATE] ago sep oct nov dic" at bounding box center [109, 278] width 124 height 133
click at [157, 232] on icon "Año siguiente" at bounding box center [156, 228] width 9 height 9
click at [74, 247] on span "[DATE]" at bounding box center [75, 301] width 17 height 6
click at [76, 247] on button "1" at bounding box center [78, 257] width 13 height 13
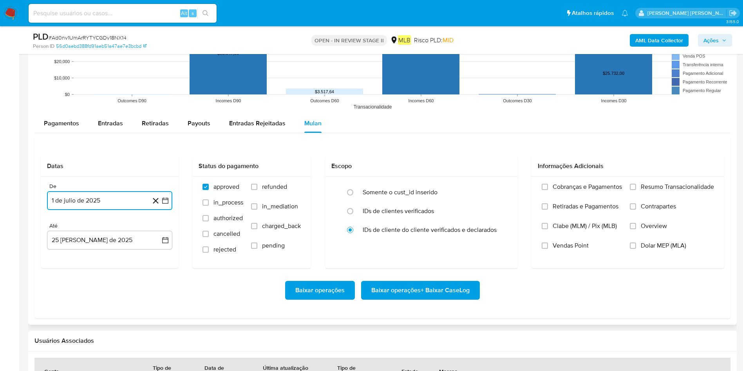
drag, startPoint x: 90, startPoint y: 240, endPoint x: 98, endPoint y: 271, distance: 31.2
click at [90, 240] on button "25 [PERSON_NAME] de 2025" at bounding box center [109, 240] width 125 height 19
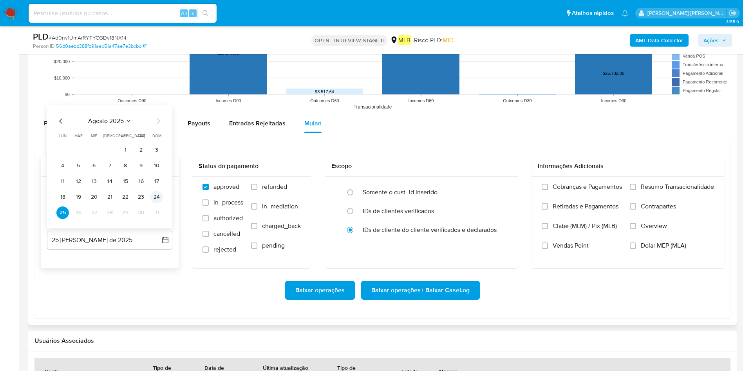
click at [158, 198] on button "24" at bounding box center [156, 197] width 13 height 13
click at [495, 186] on label "Resumo Transacionalidade" at bounding box center [672, 193] width 84 height 20
click at [495, 186] on input "Resumo Transacionalidade" at bounding box center [633, 187] width 6 height 6
click at [441, 247] on span "Baixar operações + Baixar CaseLog" at bounding box center [420, 290] width 98 height 17
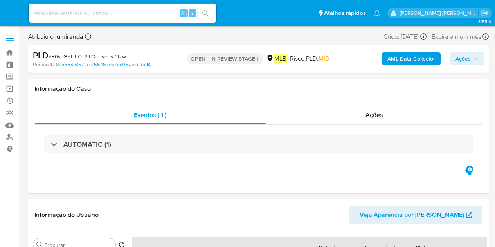
select select "10"
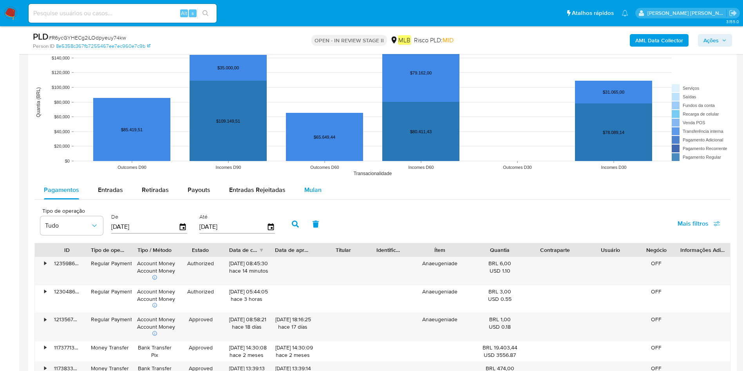
click at [307, 192] on span "Mulan" at bounding box center [312, 189] width 17 height 9
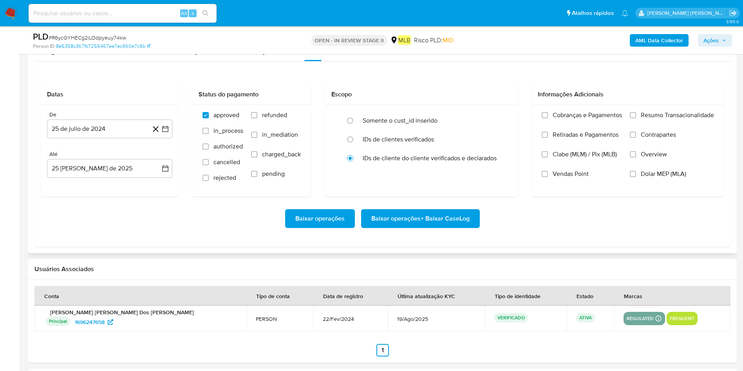
scroll to position [882, 0]
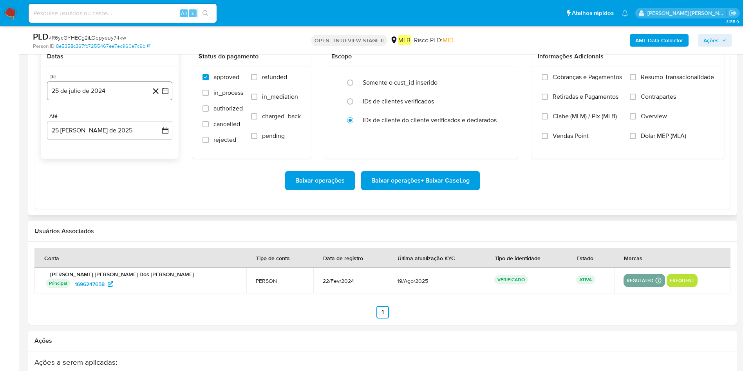
click at [93, 98] on button "25 de julio de 2024" at bounding box center [109, 90] width 125 height 19
click at [103, 117] on span "julio 2024" at bounding box center [105, 119] width 29 height 8
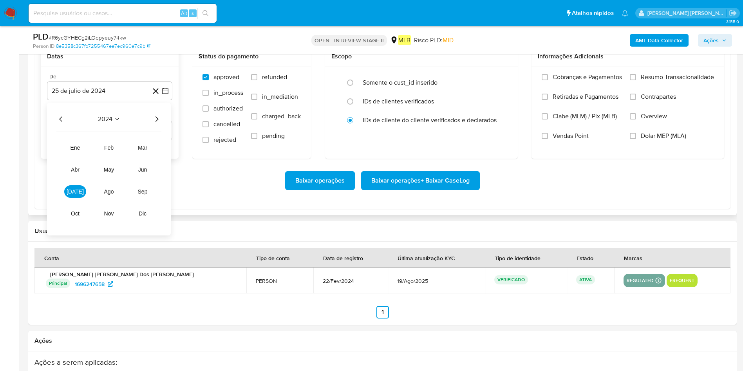
click at [160, 118] on icon "Año siguiente" at bounding box center [156, 118] width 9 height 9
click at [74, 198] on tr "ene feb mar abr may jun jul ago sep oct nov dic" at bounding box center [108, 180] width 89 height 78
click at [79, 190] on button "[DATE]" at bounding box center [75, 191] width 22 height 13
click at [79, 144] on button "1" at bounding box center [78, 148] width 13 height 13
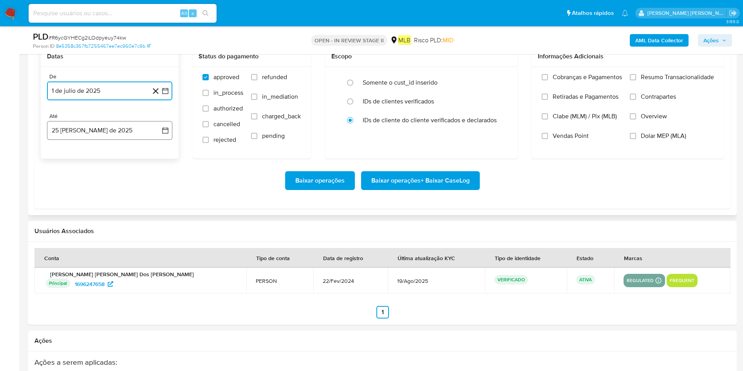
click at [95, 131] on button "[DATE]" at bounding box center [109, 130] width 125 height 19
click at [153, 231] on button "24" at bounding box center [156, 234] width 13 height 13
click at [495, 74] on label "Resumo Transacionalidade" at bounding box center [672, 83] width 84 height 20
click at [495, 74] on input "Resumo Transacionalidade" at bounding box center [633, 77] width 6 height 6
click at [446, 181] on span "Baixar operações + Baixar CaseLog" at bounding box center [420, 180] width 98 height 17
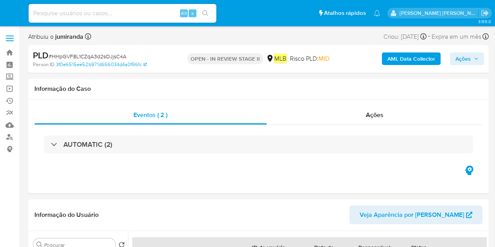
select select "10"
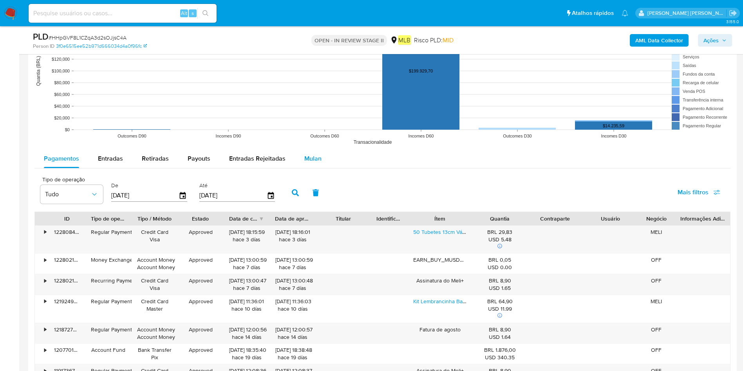
click at [312, 161] on span "Mulan" at bounding box center [312, 158] width 17 height 9
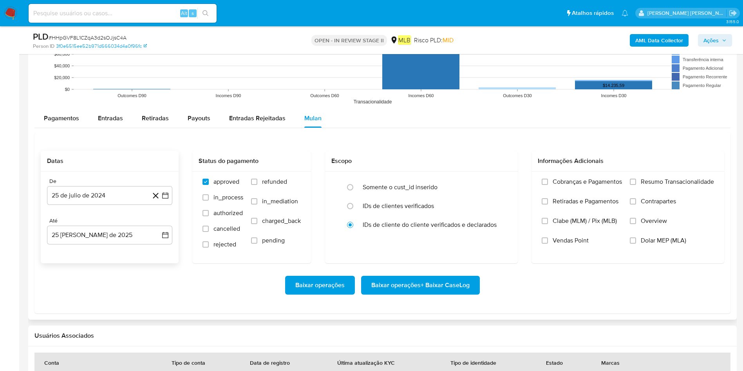
scroll to position [822, 0]
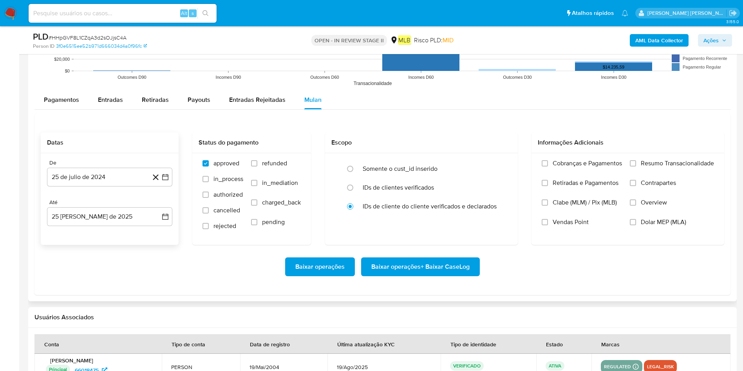
click at [120, 168] on button "25 de julio de 2024" at bounding box center [109, 177] width 125 height 19
click at [111, 199] on div "julio 2024 julio 2024 lun lunes mar martes mié miércoles jue jueves vie viernes…" at bounding box center [109, 251] width 125 height 124
click at [113, 206] on span "julio 2024" at bounding box center [105, 205] width 29 height 8
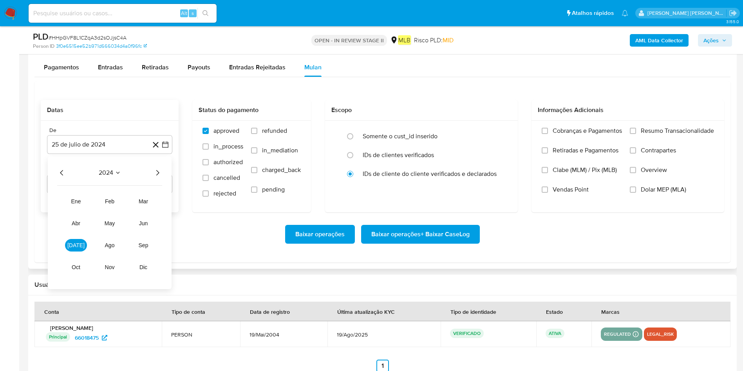
scroll to position [881, 0]
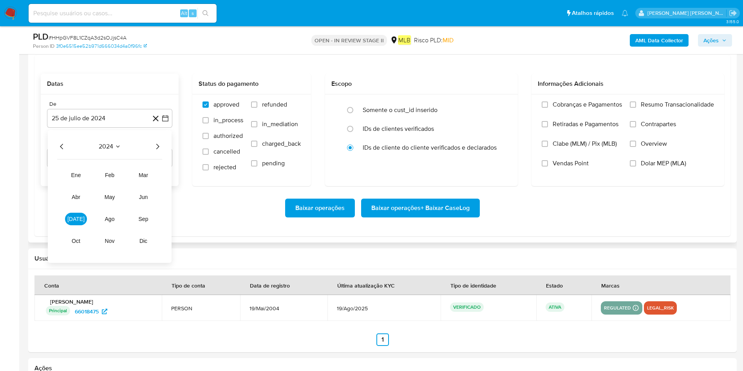
click at [161, 147] on icon "Año siguiente" at bounding box center [157, 146] width 9 height 9
click at [74, 218] on span "[DATE]" at bounding box center [75, 219] width 17 height 6
click at [76, 177] on button "1" at bounding box center [78, 175] width 13 height 13
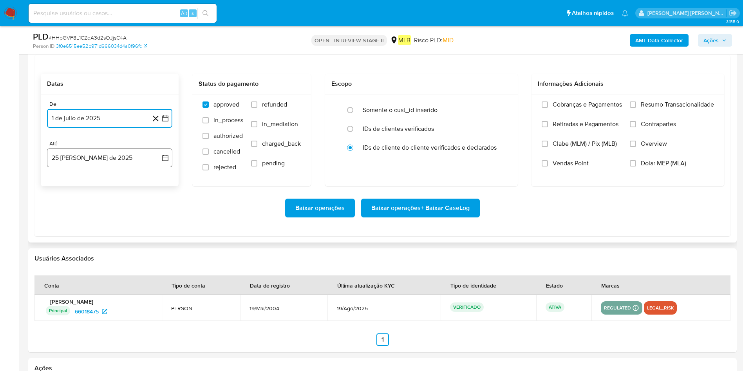
click at [94, 163] on button "25 [PERSON_NAME] de 2025" at bounding box center [109, 157] width 125 height 19
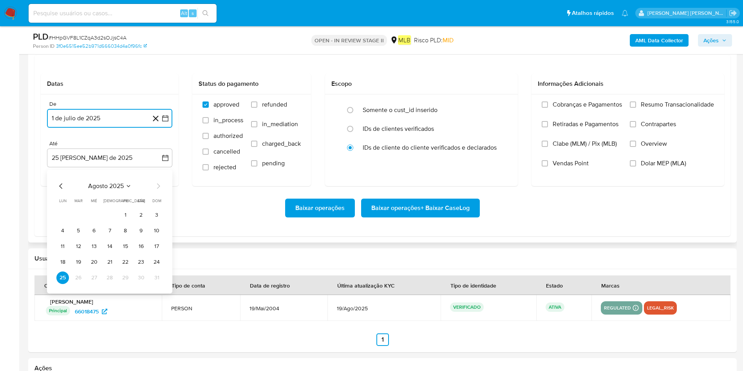
click at [157, 247] on button "24" at bounding box center [156, 262] width 13 height 13
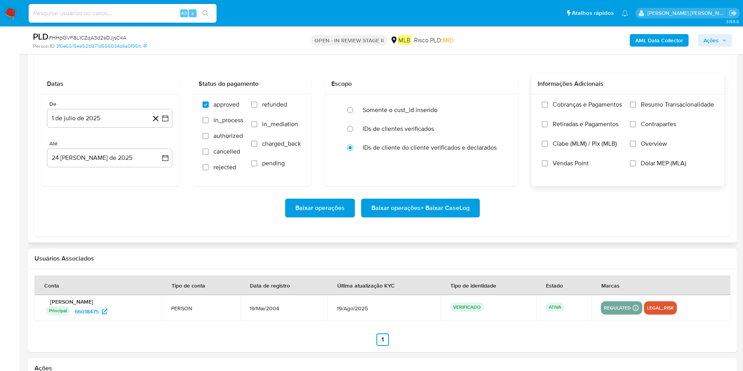
drag, startPoint x: 643, startPoint y: 100, endPoint x: 636, endPoint y: 110, distance: 12.5
click at [495, 99] on div "Cobranças e Pagamentos Retiradas e Pagamentos Clabe (MLM) / Pix (MLB) Vendas Po…" at bounding box center [627, 139] width 193 height 91
click at [495, 108] on label "Resumo Transacionalidade" at bounding box center [672, 111] width 84 height 20
click at [495, 108] on input "Resumo Transacionalidade" at bounding box center [633, 104] width 6 height 6
click at [449, 207] on span "Baixar operações + Baixar CaseLog" at bounding box center [420, 207] width 98 height 17
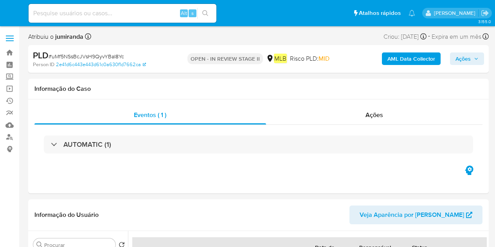
select select "10"
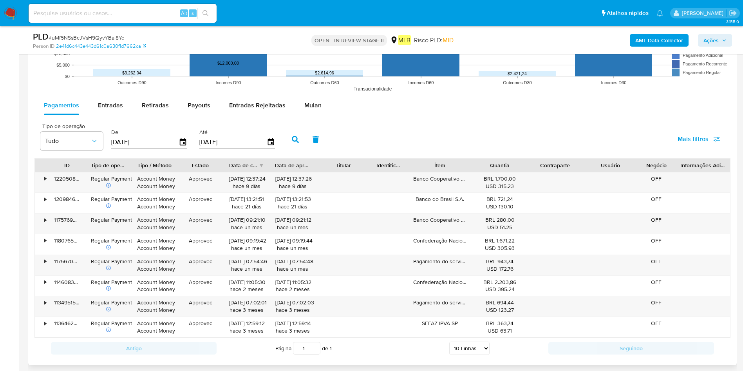
scroll to position [881, 0]
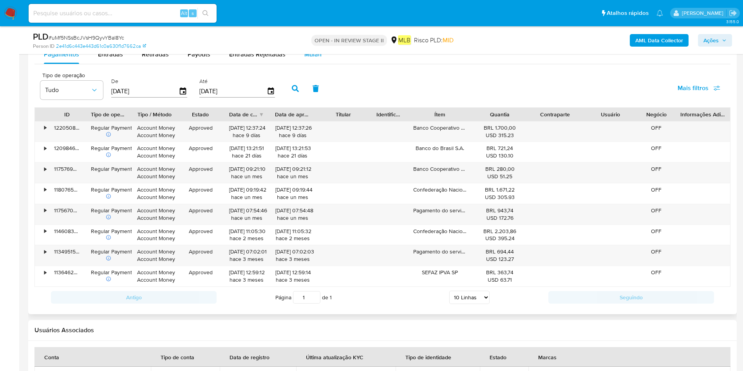
click at [305, 59] on div "Mulan" at bounding box center [312, 54] width 17 height 19
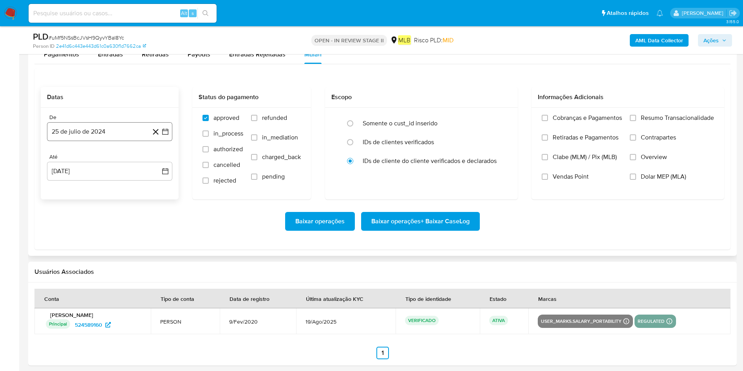
click at [99, 130] on button "25 de julio de 2024" at bounding box center [109, 131] width 125 height 19
click at [114, 161] on span "julio 2024" at bounding box center [105, 160] width 29 height 8
click at [158, 164] on icon "Año siguiente" at bounding box center [156, 159] width 9 height 9
click at [81, 237] on button "[DATE]" at bounding box center [75, 232] width 22 height 13
click at [76, 184] on button "1" at bounding box center [78, 188] width 13 height 13
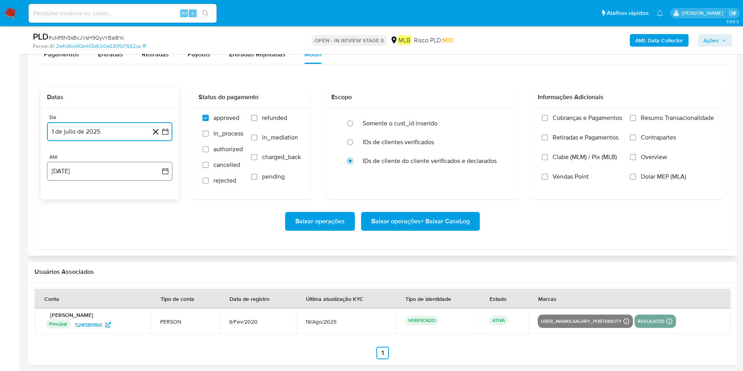
click at [101, 174] on button "25 [PERSON_NAME] de 2025" at bounding box center [109, 171] width 125 height 19
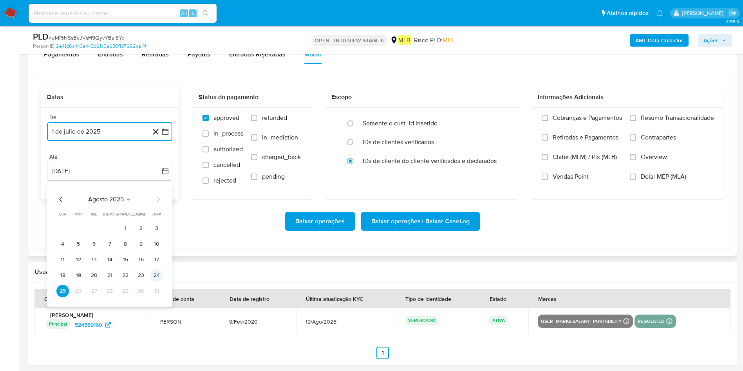
click at [159, 247] on button "24" at bounding box center [156, 275] width 13 height 13
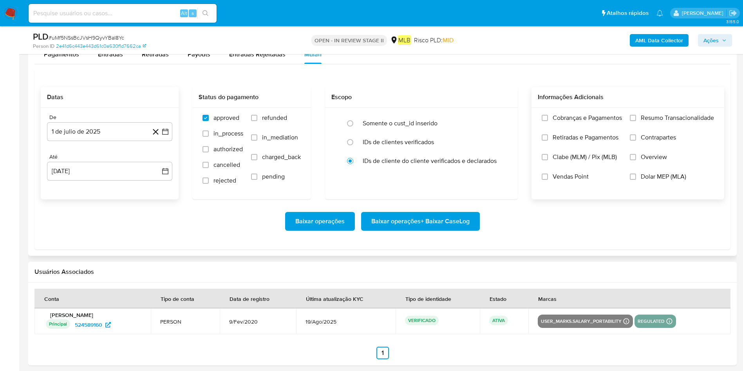
click at [495, 119] on span "Resumo Transacionalidade" at bounding box center [677, 118] width 73 height 8
click at [495, 119] on input "Resumo Transacionalidade" at bounding box center [633, 118] width 6 height 6
click at [452, 218] on span "Baixar operações + Baixar CaseLog" at bounding box center [420, 221] width 98 height 17
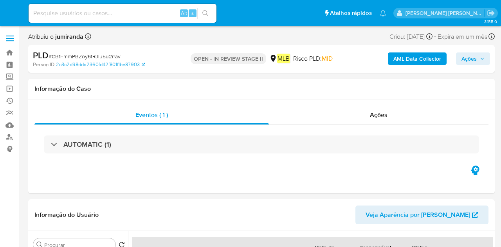
select select "10"
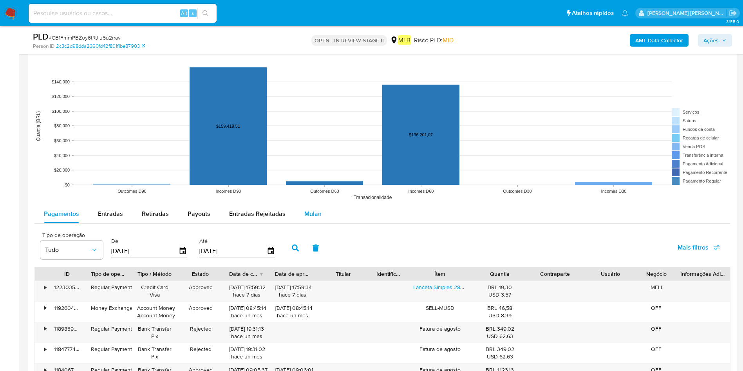
scroll to position [705, 0]
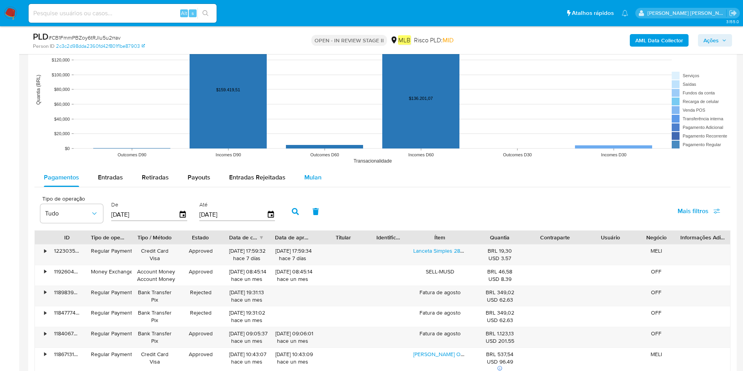
click at [312, 177] on span "Mulan" at bounding box center [312, 177] width 17 height 9
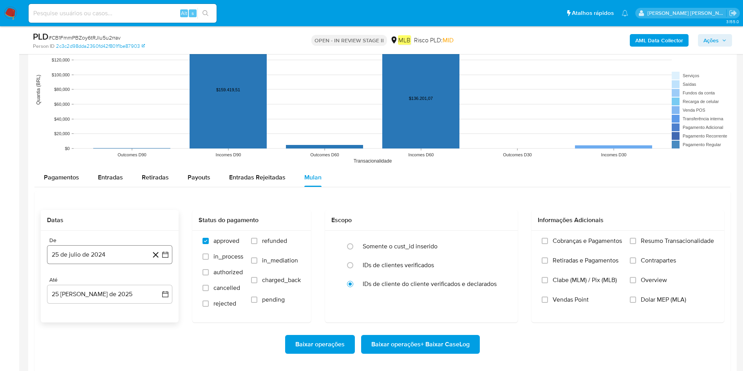
click at [89, 247] on button "25 de julio de 2024" at bounding box center [109, 254] width 125 height 19
click at [109, 134] on span "julio 2024" at bounding box center [105, 136] width 29 height 8
click at [158, 125] on icon "Año siguiente" at bounding box center [156, 126] width 9 height 9
click at [81, 200] on button "[DATE]" at bounding box center [75, 199] width 22 height 13
click at [83, 164] on button "1" at bounding box center [78, 164] width 13 height 13
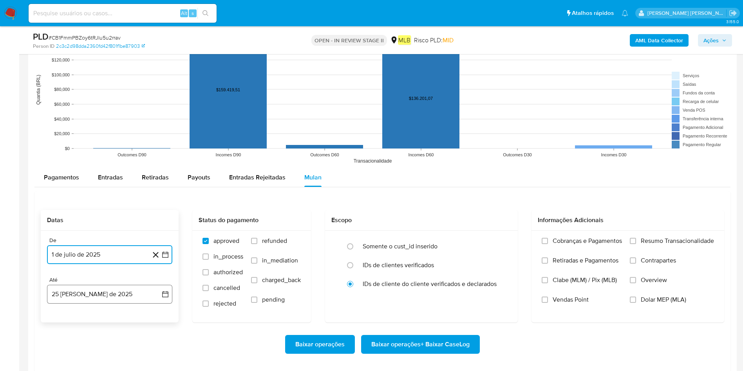
click at [95, 247] on button "25 [PERSON_NAME] de 2025" at bounding box center [109, 294] width 125 height 19
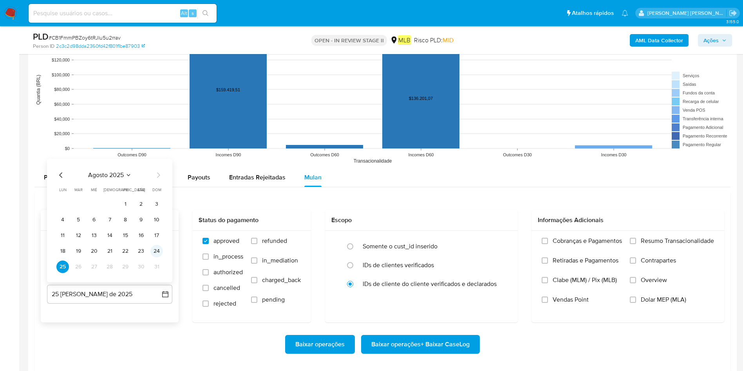
click at [158, 247] on button "24" at bounding box center [156, 251] width 13 height 13
click at [501, 241] on label "Resumo Transacionalidade" at bounding box center [672, 247] width 84 height 20
click at [501, 241] on input "Resumo Transacionalidade" at bounding box center [633, 241] width 6 height 6
click at [417, 247] on span "Baixar operações + Baixar CaseLog" at bounding box center [420, 344] width 98 height 17
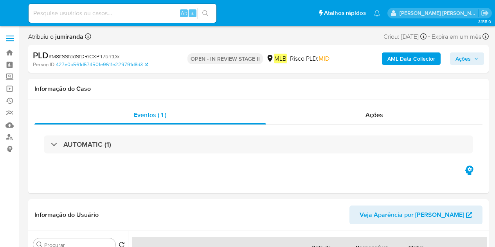
select select "10"
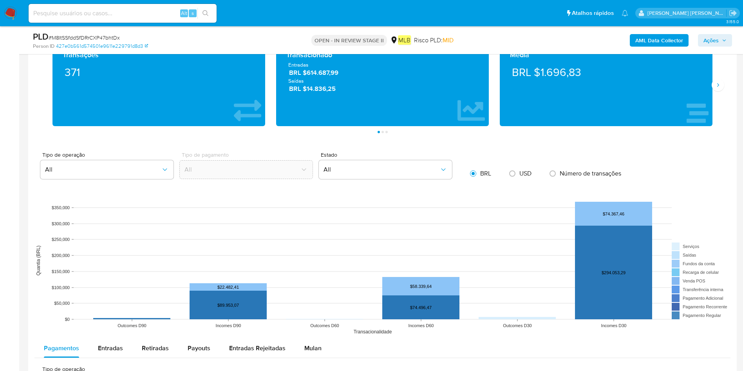
scroll to position [764, 0]
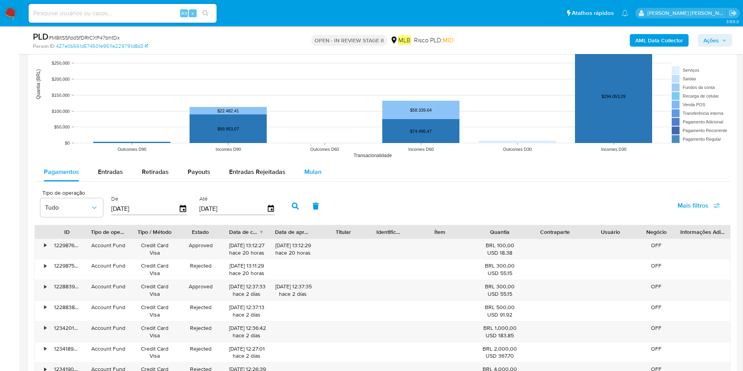
click at [317, 173] on span "Mulan" at bounding box center [312, 171] width 17 height 9
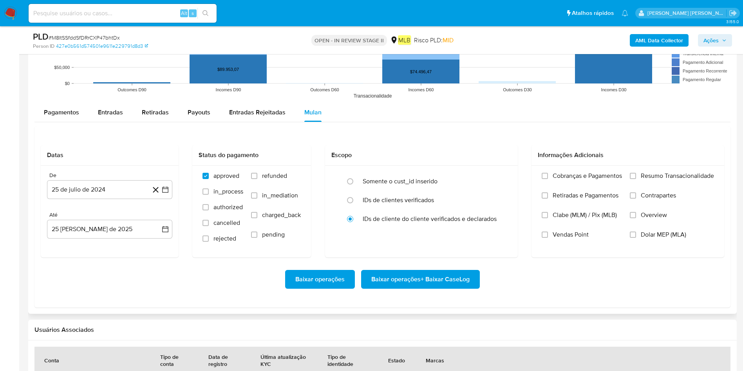
scroll to position [881, 0]
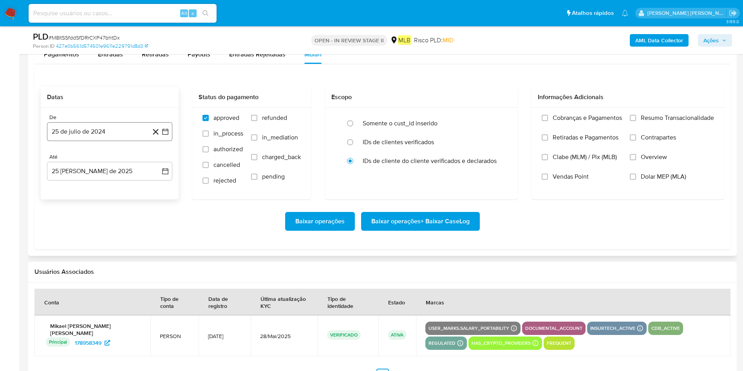
drag, startPoint x: 99, startPoint y: 132, endPoint x: 107, endPoint y: 131, distance: 8.8
click at [99, 132] on button "25 de julio de 2024" at bounding box center [109, 131] width 125 height 19
click at [100, 156] on span "julio 2024" at bounding box center [105, 160] width 29 height 8
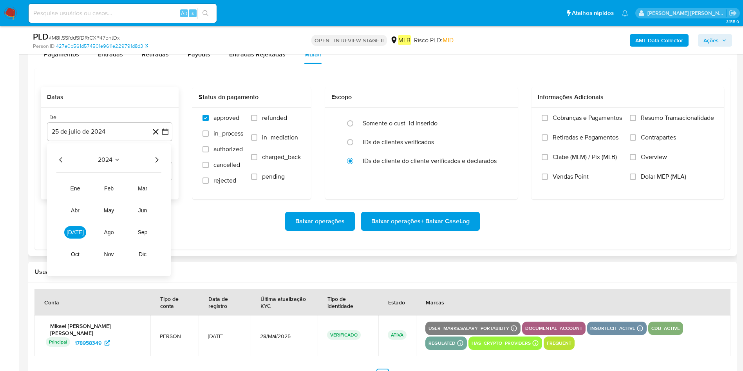
click at [155, 158] on icon "Año siguiente" at bounding box center [156, 159] width 9 height 9
click at [72, 232] on span "[DATE]" at bounding box center [75, 232] width 17 height 6
click at [81, 189] on button "1" at bounding box center [78, 188] width 13 height 13
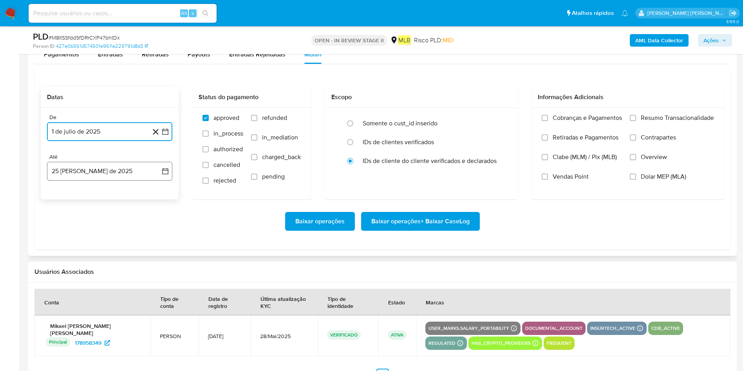
click at [102, 176] on button "25 [PERSON_NAME] de 2025" at bounding box center [109, 171] width 125 height 19
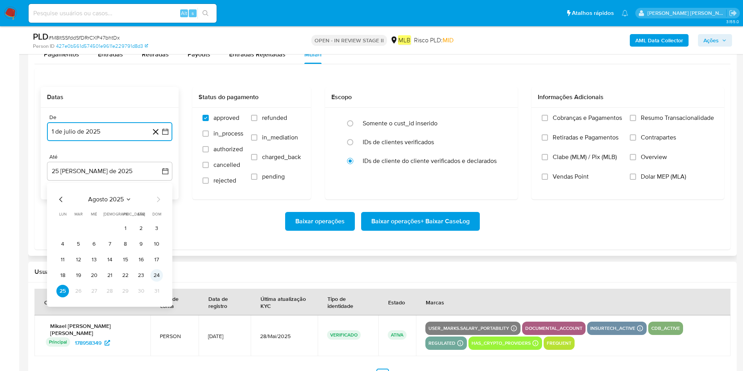
click at [159, 247] on button "24" at bounding box center [156, 275] width 13 height 13
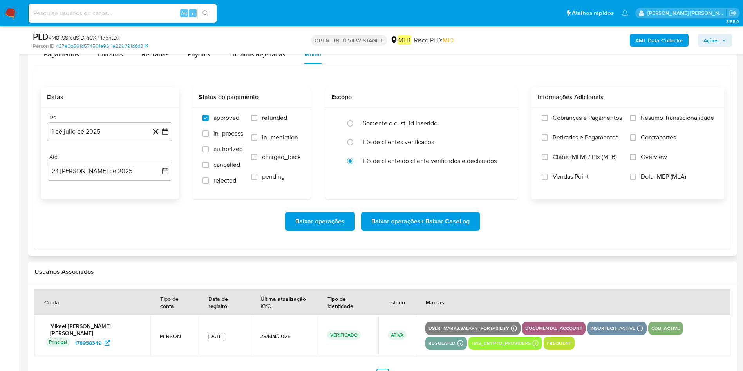
click at [495, 117] on span "Resumo Transacionalidade" at bounding box center [677, 118] width 73 height 8
click at [495, 117] on input "Resumo Transacionalidade" at bounding box center [633, 118] width 6 height 6
click at [441, 213] on span "Baixar operações + Baixar CaseLog" at bounding box center [420, 221] width 98 height 17
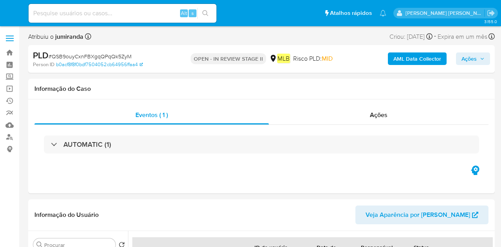
select select "10"
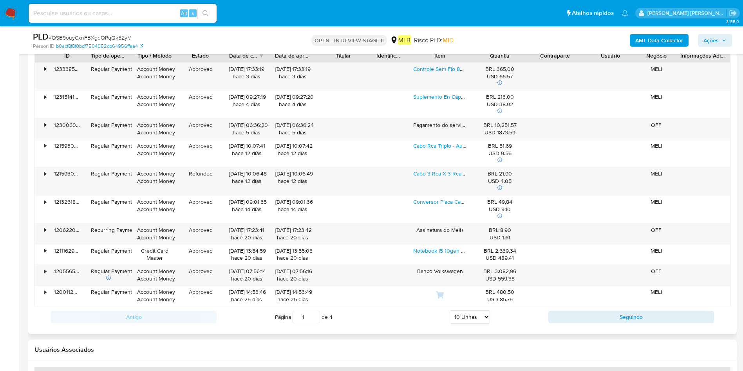
scroll to position [764, 0]
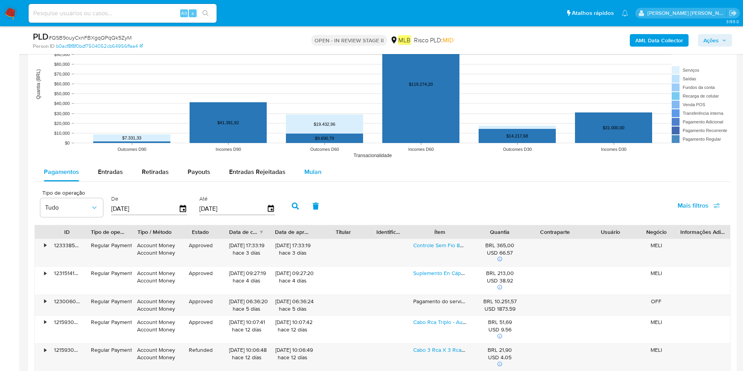
click at [304, 177] on div "Mulan" at bounding box center [312, 172] width 17 height 19
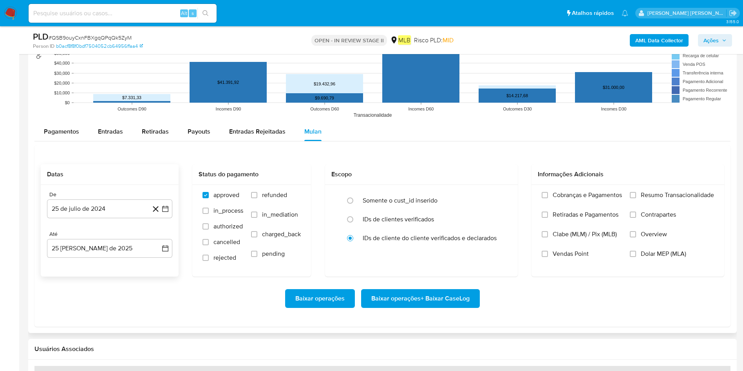
scroll to position [822, 0]
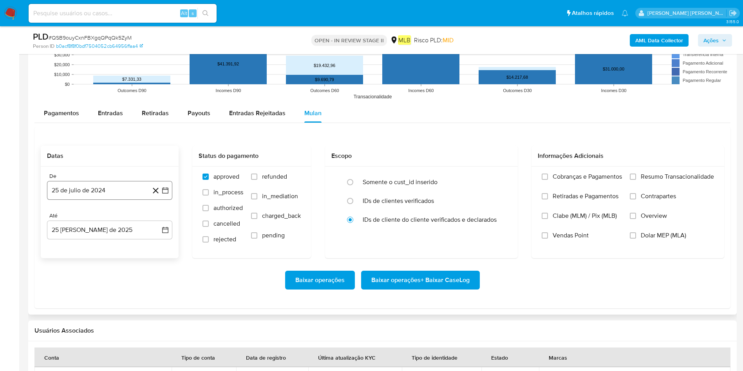
click at [116, 194] on button "25 de julio de 2024" at bounding box center [109, 190] width 125 height 19
click at [109, 217] on span "julio 2024" at bounding box center [105, 219] width 29 height 8
click at [159, 216] on icon "Año siguiente" at bounding box center [156, 218] width 9 height 9
click at [75, 247] on span "[DATE]" at bounding box center [75, 291] width 17 height 6
click at [75, 247] on button "1" at bounding box center [78, 247] width 13 height 13
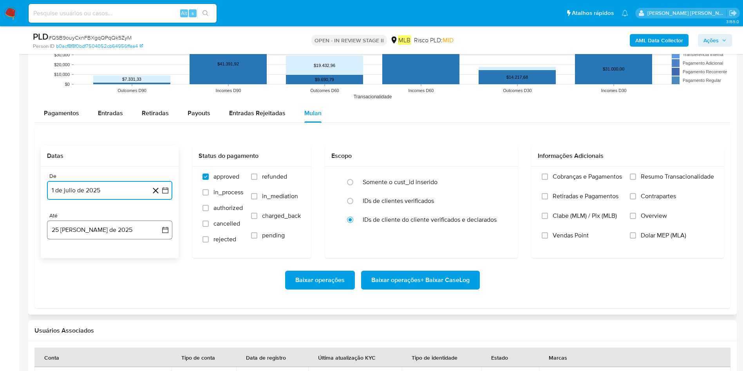
click at [92, 229] on button "25 [PERSON_NAME] de 2025" at bounding box center [109, 229] width 125 height 19
click at [155, 247] on button "24" at bounding box center [156, 334] width 13 height 13
click at [501, 177] on span "Resumo Transacionalidade" at bounding box center [677, 177] width 73 height 8
click at [501, 177] on input "Resumo Transacionalidade" at bounding box center [633, 176] width 6 height 6
click at [435, 247] on span "Baixar operações + Baixar CaseLog" at bounding box center [420, 279] width 98 height 17
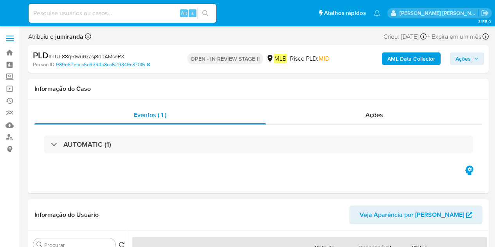
select select "10"
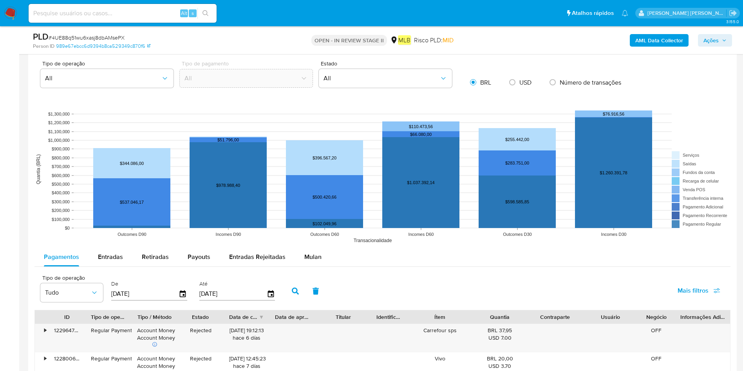
scroll to position [705, 0]
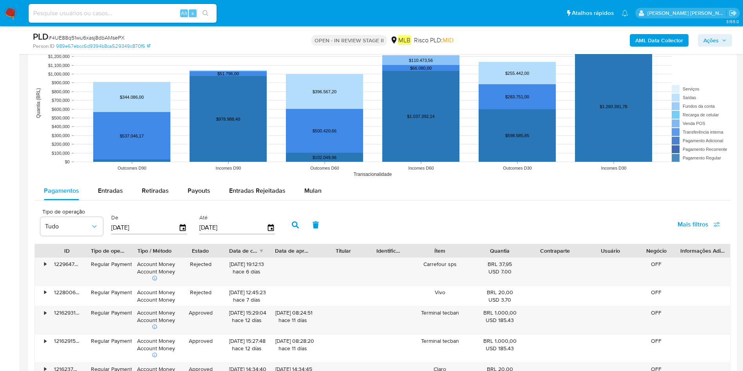
click at [306, 180] on rect at bounding box center [382, 103] width 696 height 157
click at [305, 189] on span "Mulan" at bounding box center [312, 190] width 17 height 9
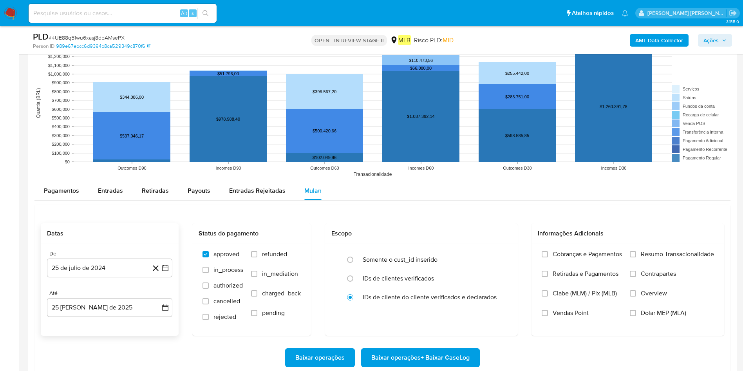
scroll to position [764, 0]
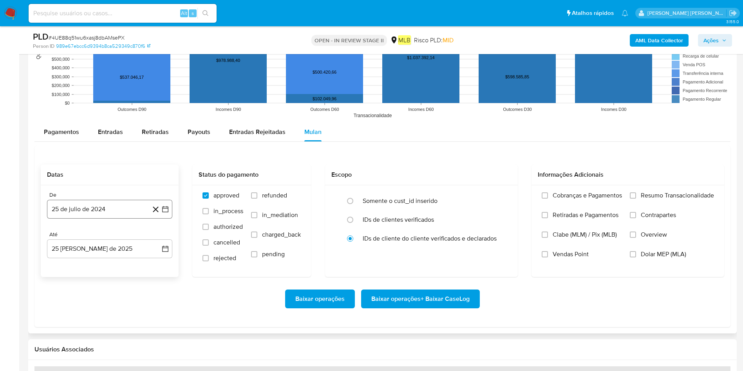
click at [112, 206] on button "25 de julio de 2024" at bounding box center [109, 209] width 125 height 19
click at [108, 235] on span "julio 2024" at bounding box center [105, 237] width 29 height 8
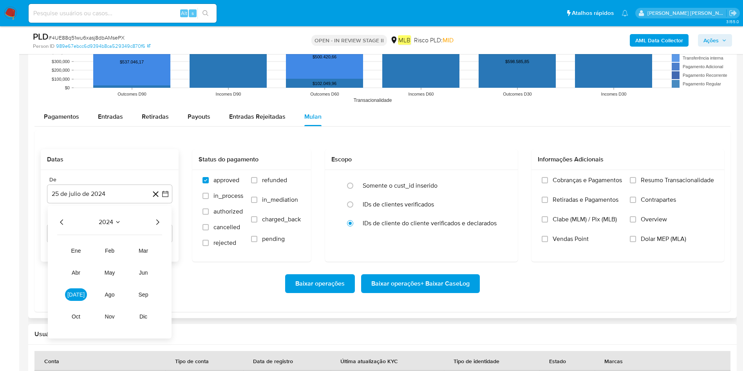
scroll to position [822, 0]
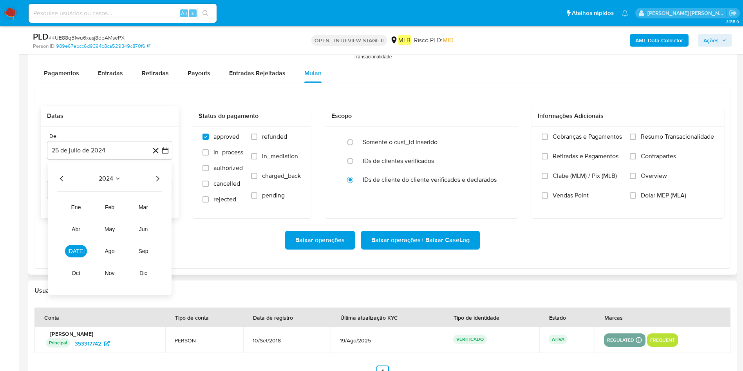
click at [158, 179] on icon "Año siguiente" at bounding box center [157, 178] width 3 height 5
click at [70, 247] on button "[DATE]" at bounding box center [76, 251] width 22 height 13
click at [82, 202] on button "1" at bounding box center [78, 207] width 13 height 13
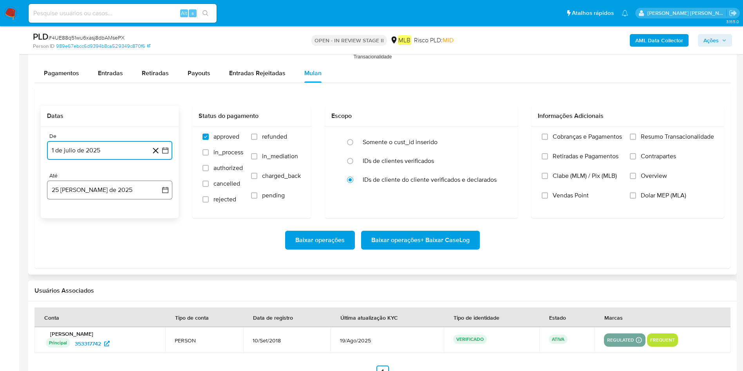
click at [89, 192] on button "25 [PERSON_NAME] de 2025" at bounding box center [109, 190] width 125 height 19
drag, startPoint x: 160, startPoint y: 294, endPoint x: 189, endPoint y: 289, distance: 29.4
click at [160, 247] on button "24" at bounding box center [156, 294] width 13 height 13
click at [495, 138] on span "Resumo Transacionalidade" at bounding box center [677, 137] width 73 height 8
click at [495, 138] on input "Resumo Transacionalidade" at bounding box center [633, 137] width 6 height 6
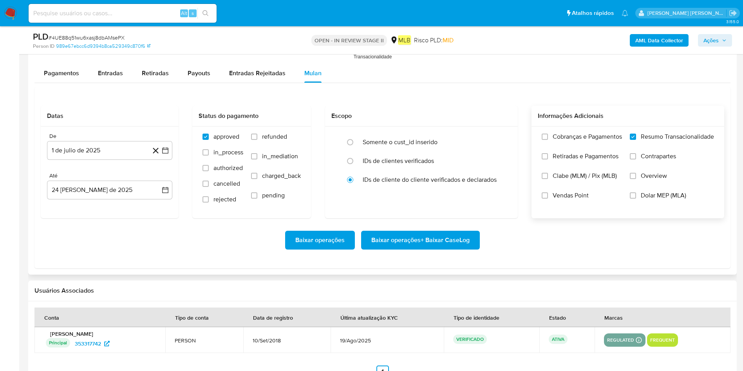
click at [441, 241] on span "Baixar operações + Baixar CaseLog" at bounding box center [420, 239] width 98 height 17
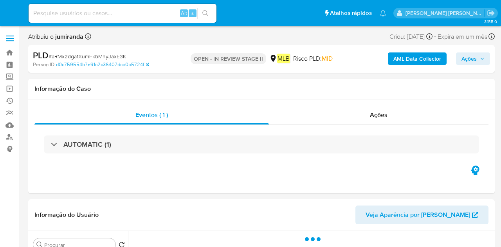
select select "10"
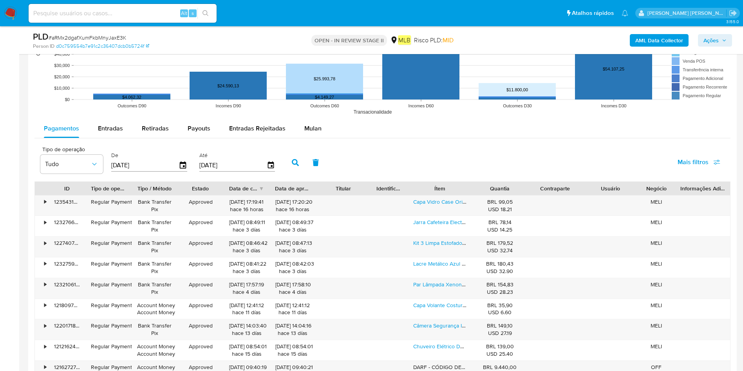
scroll to position [742, 0]
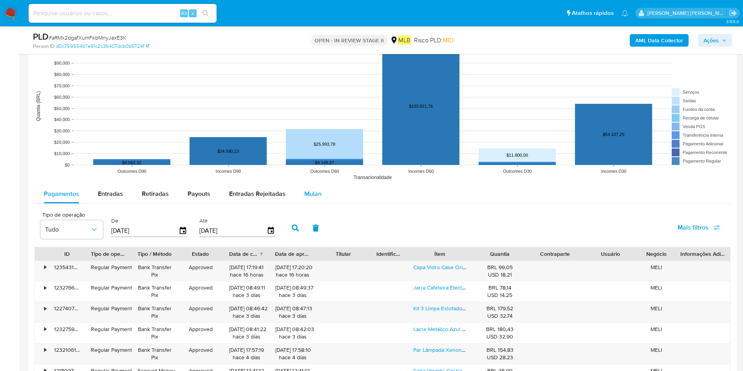
click at [305, 198] on span "Mulan" at bounding box center [312, 193] width 17 height 9
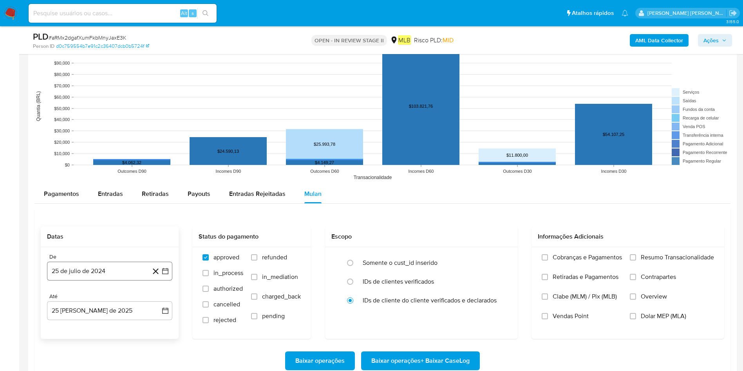
drag, startPoint x: 83, startPoint y: 270, endPoint x: 91, endPoint y: 269, distance: 8.3
click at [83, 247] on button "25 de julio de 2024" at bounding box center [109, 271] width 125 height 19
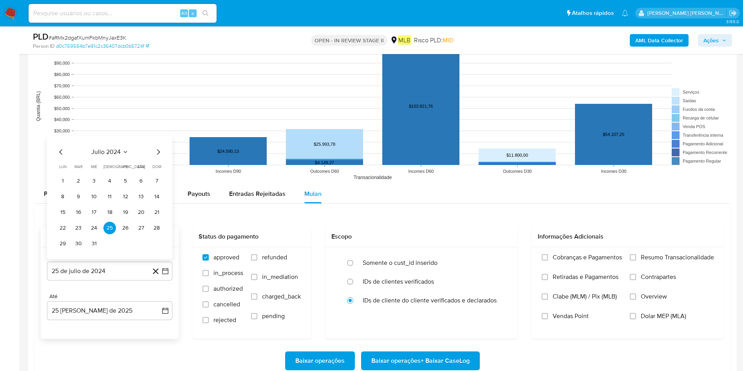
click at [98, 154] on span "julio 2024" at bounding box center [105, 152] width 29 height 8
click at [157, 144] on icon "Año siguiente" at bounding box center [156, 142] width 9 height 9
click at [79, 220] on button "[DATE]" at bounding box center [75, 215] width 22 height 13
click at [79, 179] on button "1" at bounding box center [78, 181] width 13 height 13
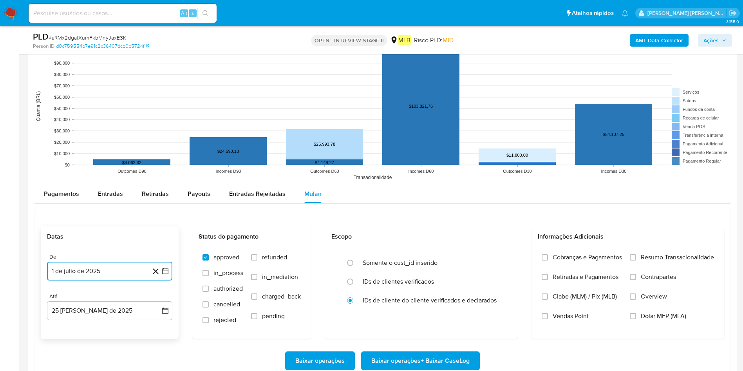
drag, startPoint x: 88, startPoint y: 307, endPoint x: 96, endPoint y: 299, distance: 11.1
click at [87, 247] on button "25 [PERSON_NAME] de 2025" at bounding box center [109, 310] width 125 height 19
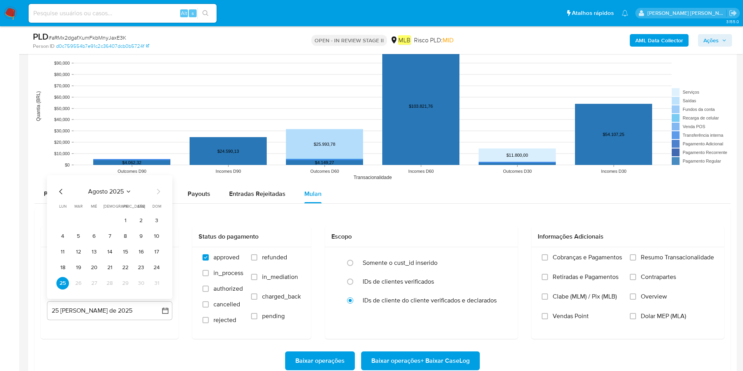
click at [160, 247] on button "24" at bounding box center [156, 267] width 13 height 13
click at [501, 247] on label "Resumo Transacionalidade" at bounding box center [672, 263] width 84 height 20
click at [501, 247] on input "Resumo Transacionalidade" at bounding box center [633, 257] width 6 height 6
click at [435, 247] on span "Baixar operações + Baixar CaseLog" at bounding box center [420, 360] width 98 height 17
